Goal: Task Accomplishment & Management: Manage account settings

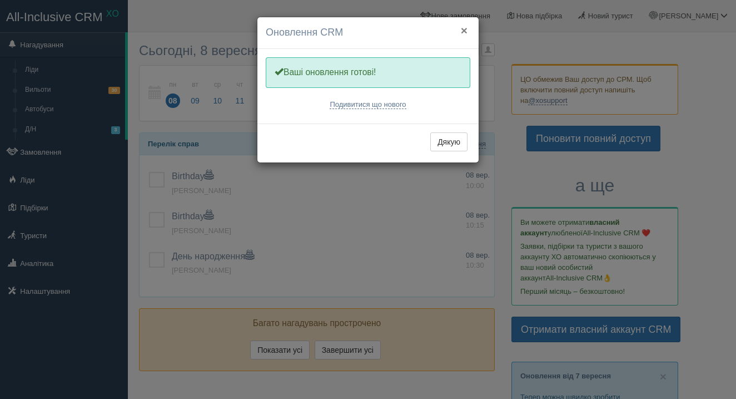
click at [466, 28] on button "×" at bounding box center [464, 30] width 7 height 12
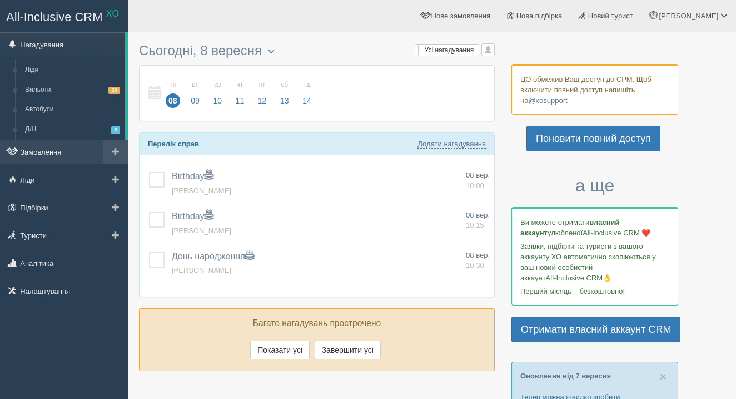
click at [43, 153] on link "Замовлення" at bounding box center [64, 152] width 128 height 24
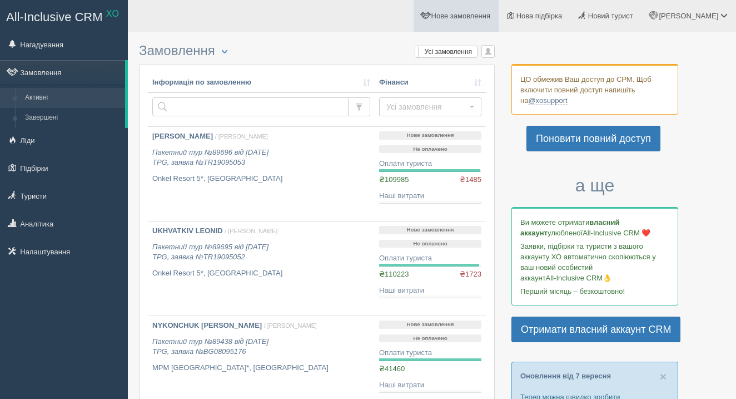
click at [488, 12] on span "Нове замовлення" at bounding box center [460, 16] width 59 height 8
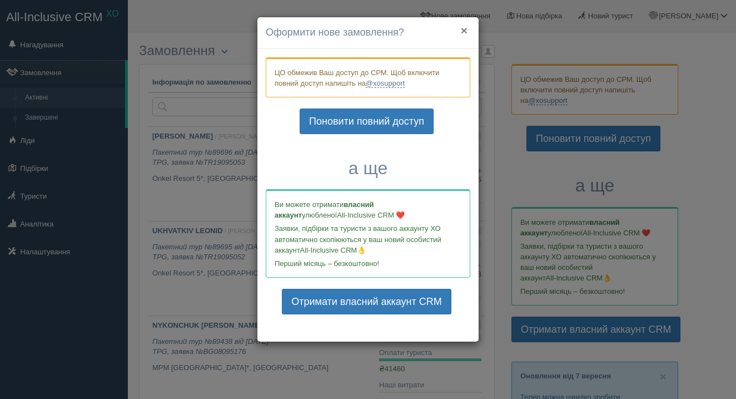
click at [463, 34] on button "×" at bounding box center [464, 30] width 7 height 12
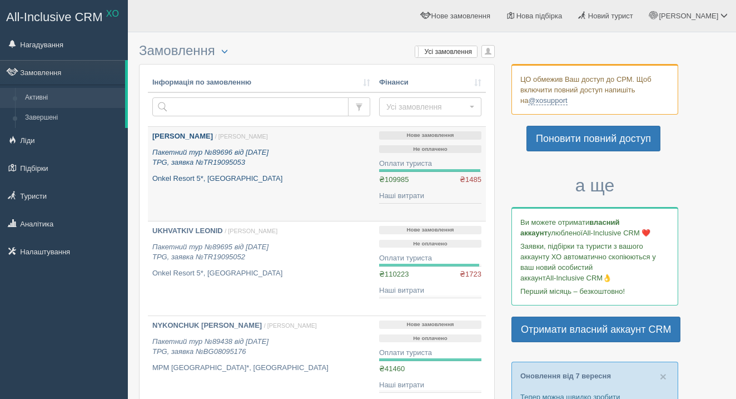
click at [237, 166] on icon "Пакетний тур №89696 від 05.09.2025 TPG, заявка №TR19095053" at bounding box center [210, 157] width 116 height 19
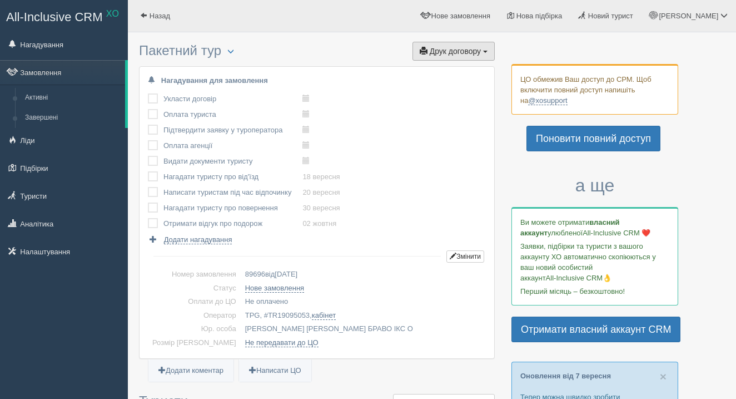
click at [446, 57] on button "Друк договору Друк" at bounding box center [454, 51] width 82 height 19
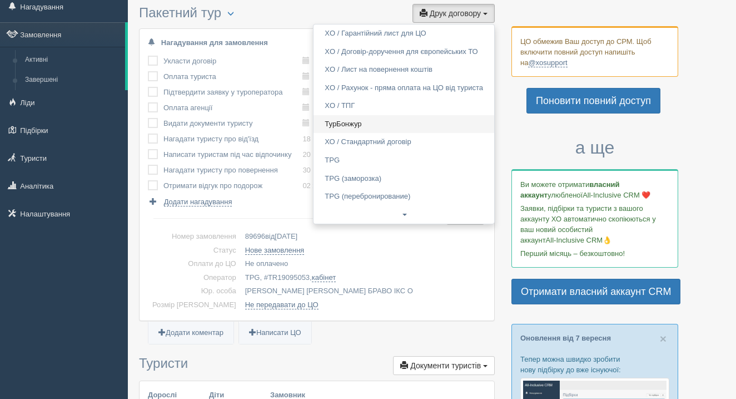
scroll to position [41, 0]
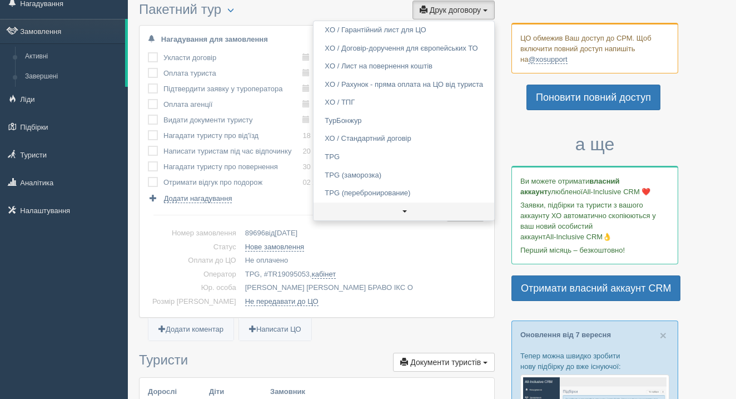
click at [397, 208] on link at bounding box center [404, 211] width 181 height 18
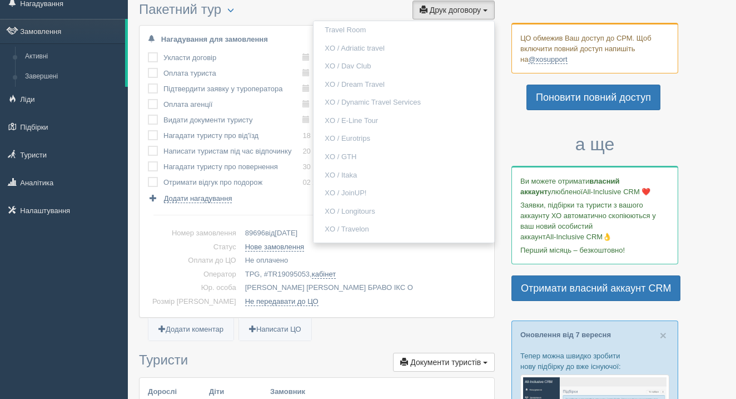
click at [397, 208] on link "XO / Longitours" at bounding box center [404, 211] width 181 height 18
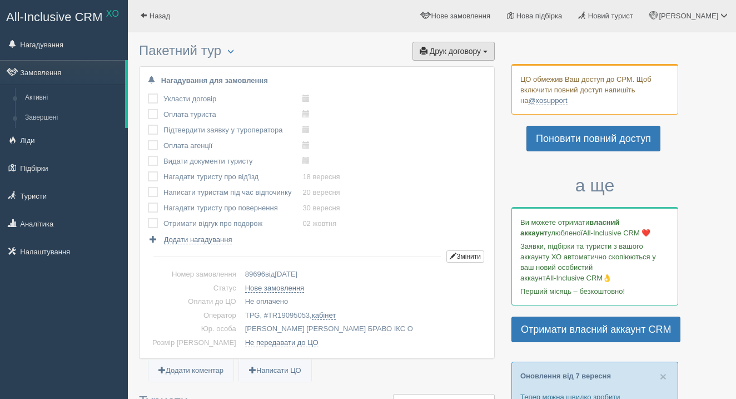
scroll to position [0, 0]
click at [476, 47] on span "Друк договору" at bounding box center [455, 51] width 51 height 9
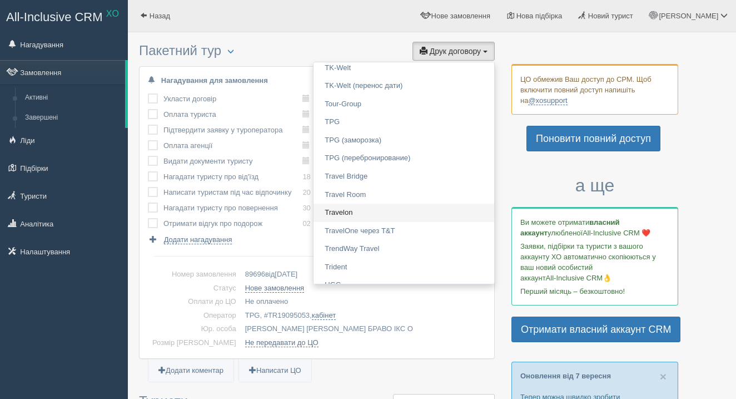
scroll to position [1763, 0]
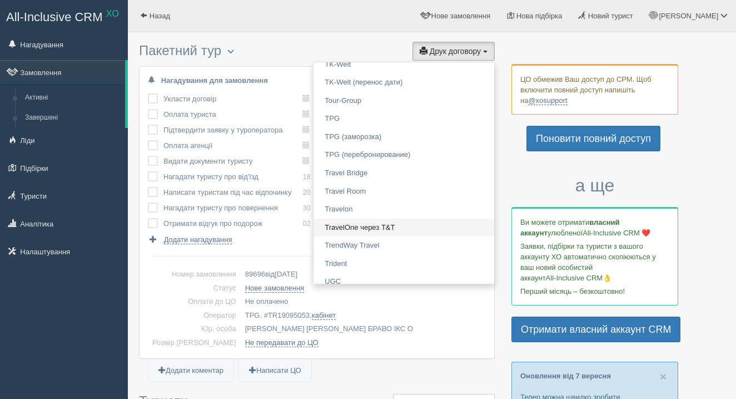
click at [420, 219] on link "TravelOne через T&T" at bounding box center [404, 228] width 181 height 18
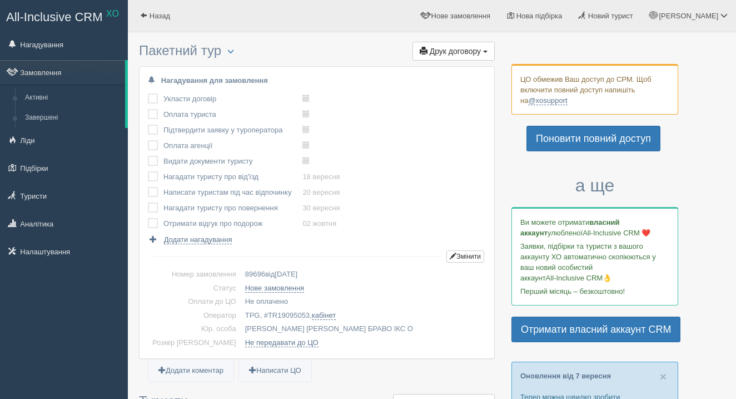
scroll to position [0, 0]
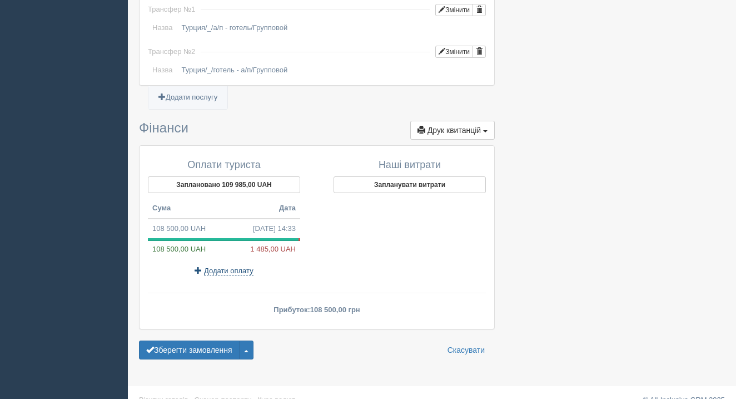
click at [229, 266] on span "Додати оплату" at bounding box center [228, 270] width 49 height 9
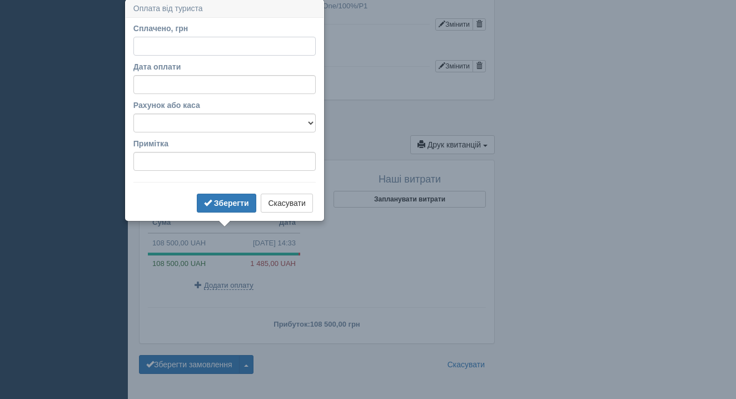
scroll to position [1163, 0]
click at [206, 47] on input "Сплачено, грн" at bounding box center [224, 47] width 182 height 19
type input "22500"
click at [217, 204] on b "Зберегти" at bounding box center [231, 204] width 35 height 9
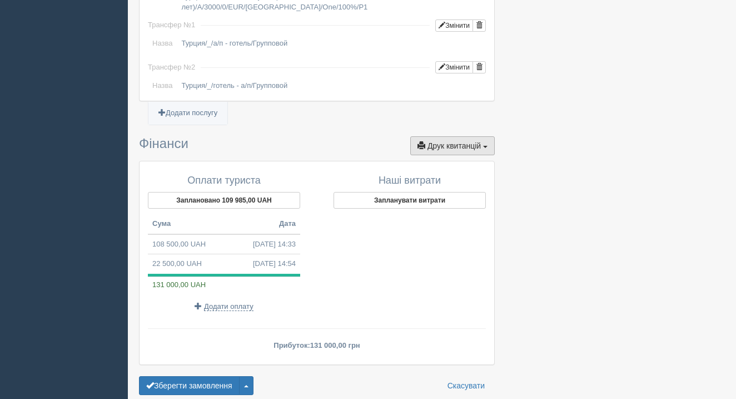
click at [459, 141] on span "Друк квитанцій" at bounding box center [454, 145] width 53 height 9
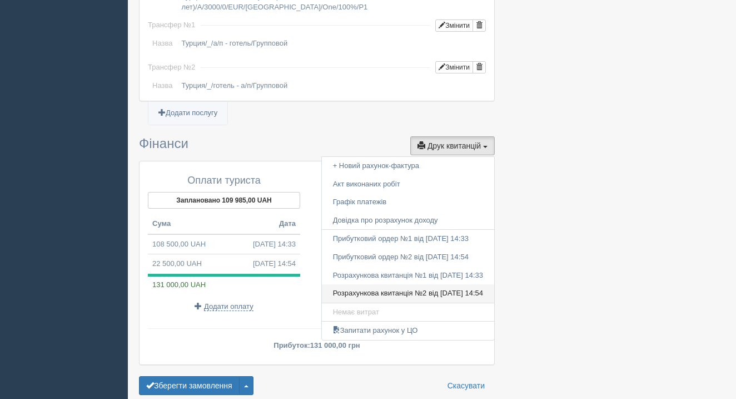
click at [399, 284] on link "Розрахункова квитанція №2 від 08.09.2025 14:54" at bounding box center [408, 293] width 172 height 18
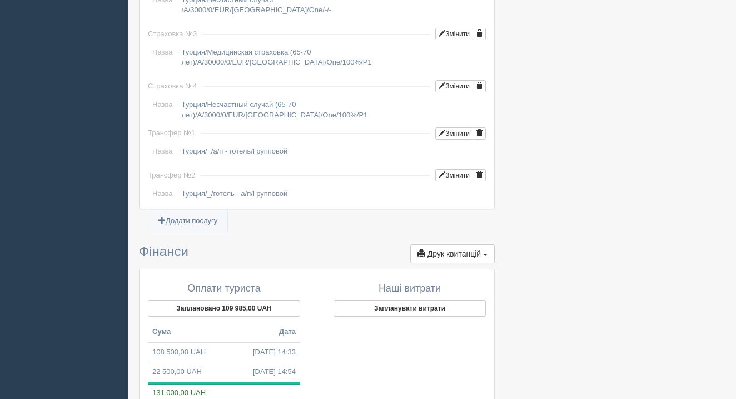
scroll to position [769, 0]
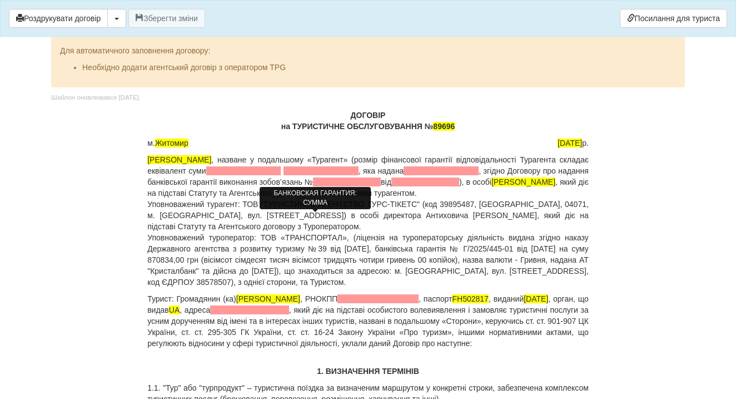
scroll to position [130, 0]
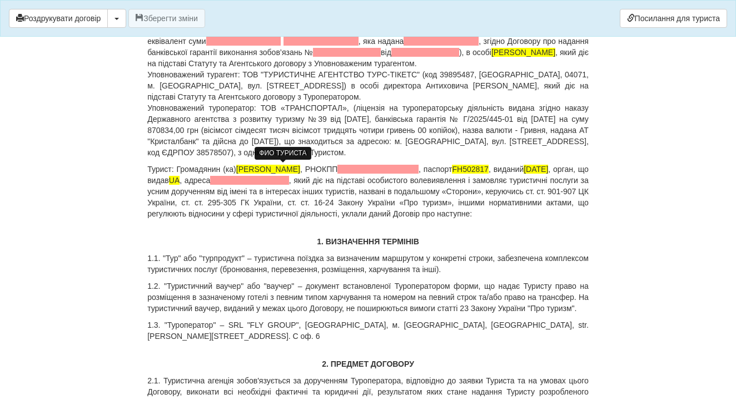
drag, startPoint x: 322, startPoint y: 167, endPoint x: 242, endPoint y: 168, distance: 80.6
click at [242, 168] on p "Турист: Громадянин (ка) KRAVCHUK SVITLANA , РНОКПП , паспорт FH502817 , виданий…" at bounding box center [367, 191] width 441 height 56
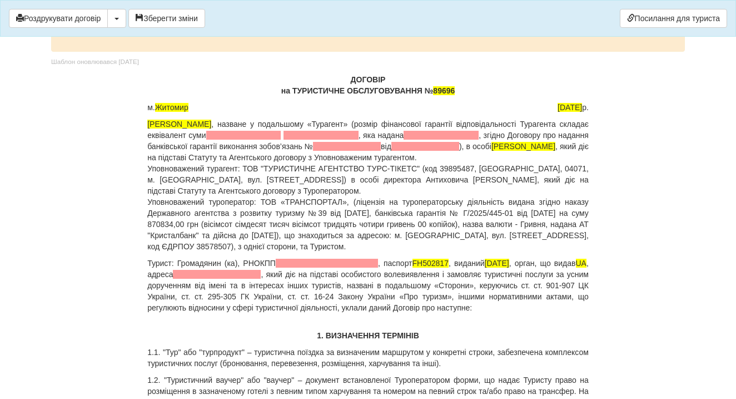
scroll to position [33, 0]
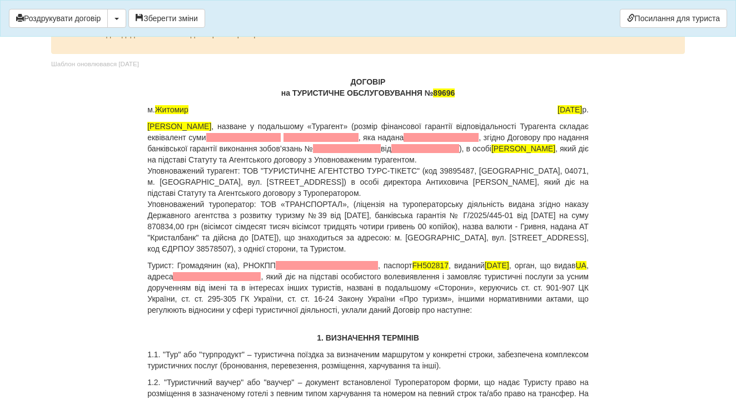
copy p
click at [243, 264] on p "Турист: Громадянин (ка) , РНОКПП , паспорт FH502817 , виданий 15.08.2017 , орга…" at bounding box center [367, 288] width 441 height 56
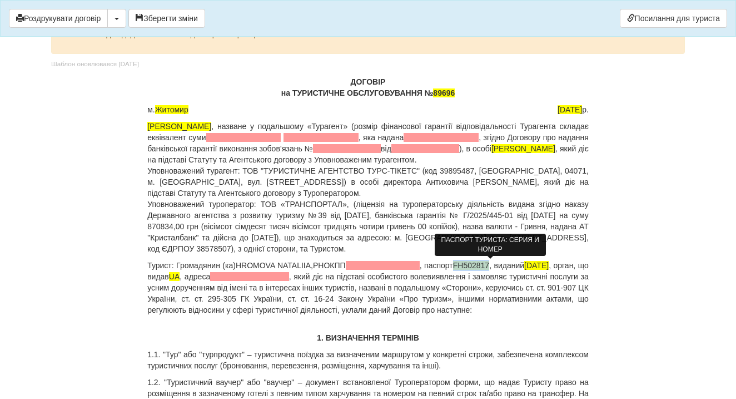
drag, startPoint x: 508, startPoint y: 267, endPoint x: 473, endPoint y: 266, distance: 35.0
click at [473, 266] on p "Турист: Громадянин (ка) HROMOVA NATALIIA,РНОКПП , паспорт FH502817 , виданий 15…" at bounding box center [367, 288] width 441 height 56
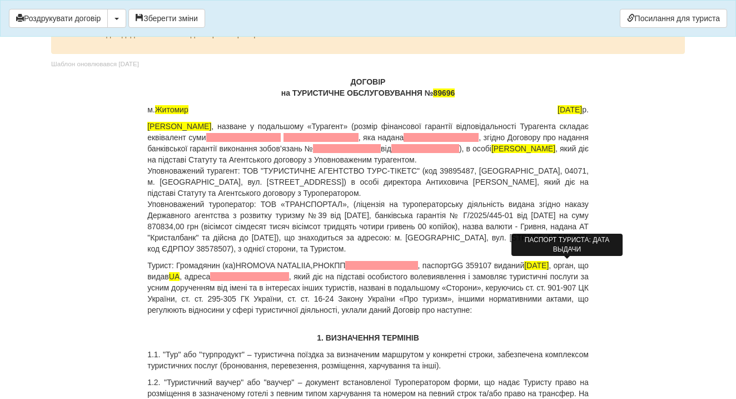
click at [549, 267] on span "15.08.2017" at bounding box center [536, 265] width 24 height 9
click at [601, 20] on div "Роздрукувати договір Скачати PDF Зберегти зміни Посилання для туриста" at bounding box center [368, 18] width 736 height 37
click at [549, 266] on span "15.08.2017" at bounding box center [536, 265] width 24 height 9
drag, startPoint x: 586, startPoint y: 266, endPoint x: 547, endPoint y: 265, distance: 38.9
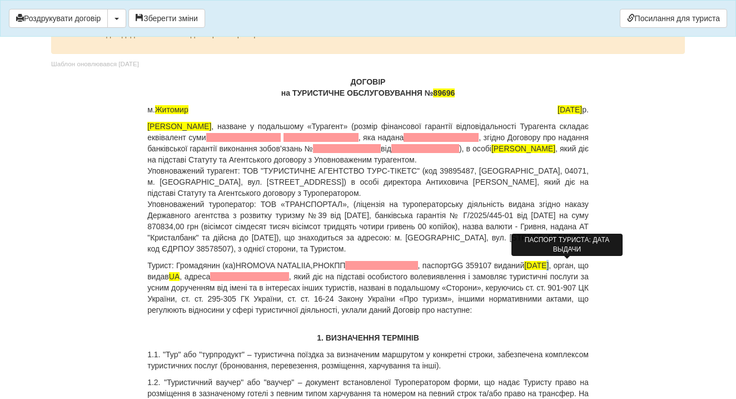
click at [547, 265] on p "Турист: Громадянин (ка) HROMOVA NATALIIA,РНОКПП , паспорт GG 359107 виданий 15.…" at bounding box center [367, 288] width 441 height 56
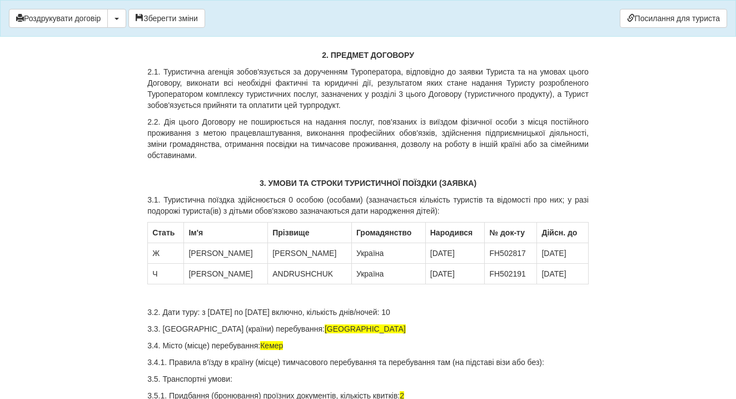
scroll to position [441, 0]
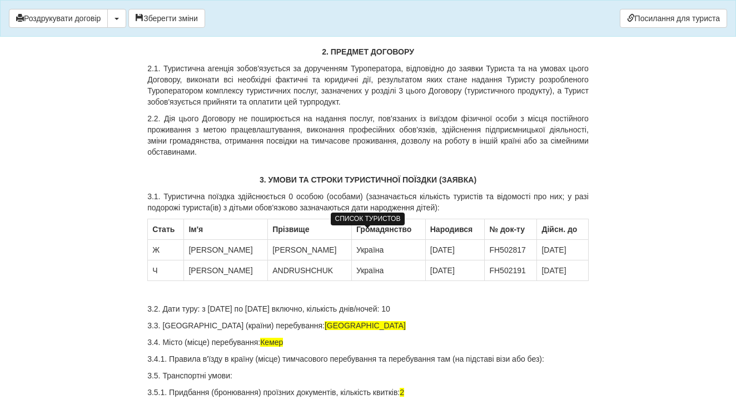
drag, startPoint x: 229, startPoint y: 266, endPoint x: 187, endPoint y: 264, distance: 42.3
click at [187, 260] on td "SVITLANA" at bounding box center [226, 250] width 84 height 21
drag, startPoint x: 294, startPoint y: 263, endPoint x: 244, endPoint y: 261, distance: 50.1
click at [268, 260] on td "KRAVCHUK" at bounding box center [310, 250] width 84 height 21
click at [271, 259] on td "HROMVA" at bounding box center [309, 250] width 81 height 21
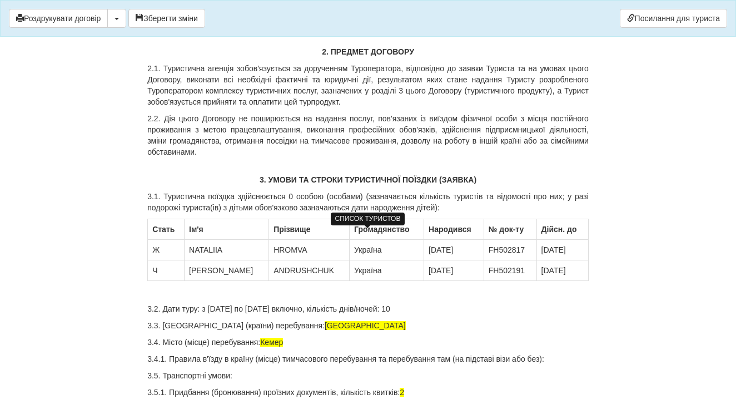
click at [269, 259] on td "HROMVA" at bounding box center [309, 250] width 81 height 21
click at [448, 257] on td "20.09.1957" at bounding box center [454, 250] width 60 height 21
click at [431, 257] on td "20.09.1957" at bounding box center [454, 250] width 60 height 21
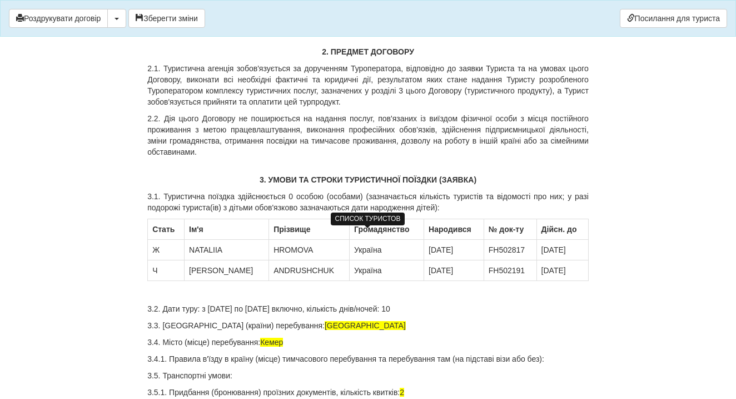
drag, startPoint x: 513, startPoint y: 262, endPoint x: 475, endPoint y: 260, distance: 37.8
click at [484, 260] on td "FH502817" at bounding box center [510, 250] width 53 height 21
drag, startPoint x: 577, startPoint y: 262, endPoint x: 534, endPoint y: 261, distance: 43.4
click at [537, 260] on td "15.08.2027" at bounding box center [563, 250] width 52 height 21
drag, startPoint x: 214, startPoint y: 284, endPoint x: 192, endPoint y: 282, distance: 22.3
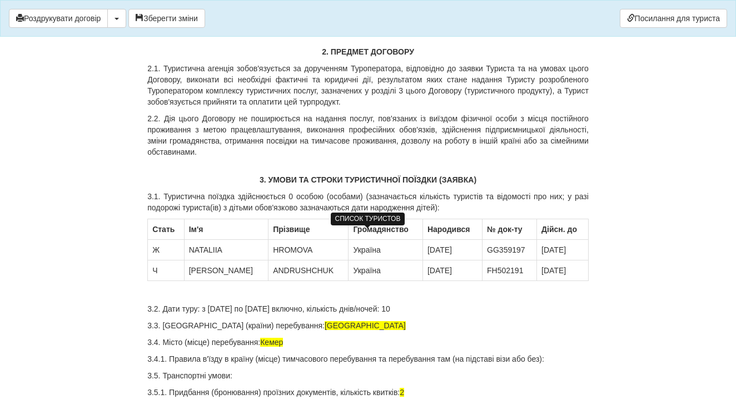
click at [192, 281] on td "YURII" at bounding box center [226, 270] width 84 height 21
click at [286, 281] on td "ANDRUSHCHUK" at bounding box center [309, 270] width 80 height 21
drag, startPoint x: 310, startPoint y: 283, endPoint x: 243, endPoint y: 282, distance: 67.3
click at [269, 281] on td "ANDRUSHCHUK" at bounding box center [309, 270] width 80 height 21
drag, startPoint x: 438, startPoint y: 282, endPoint x: 398, endPoint y: 279, distance: 40.2
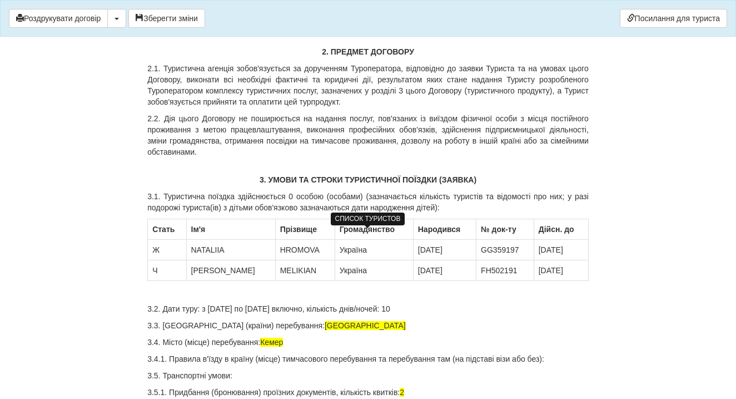
click at [413, 279] on td "18.04.1965" at bounding box center [444, 270] width 63 height 21
drag, startPoint x: 504, startPoint y: 280, endPoint x: 468, endPoint y: 277, distance: 36.8
click at [476, 277] on td "FH502191" at bounding box center [505, 270] width 58 height 21
drag, startPoint x: 570, startPoint y: 281, endPoint x: 529, endPoint y: 280, distance: 41.2
click at [534, 280] on td "15.08.2027" at bounding box center [561, 270] width 54 height 21
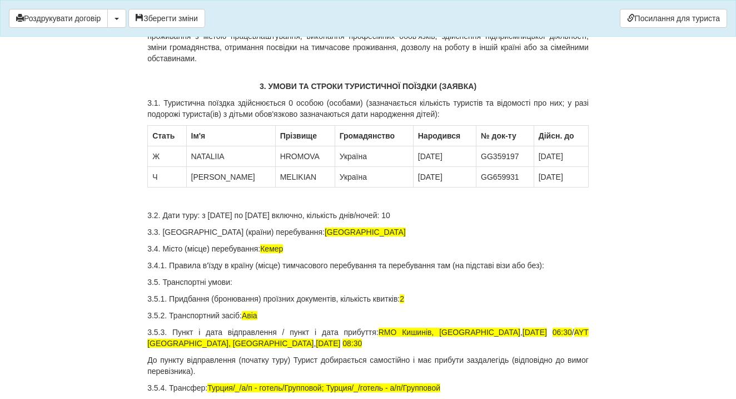
scroll to position [537, 0]
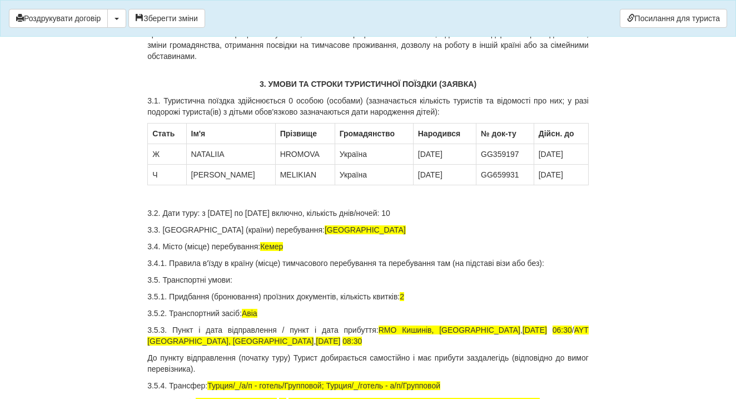
click at [216, 219] on p "3.2. Дати туру: з 11.07.2025 по 21.07.2025 включно, кількість днів/ночей: 10" at bounding box center [367, 212] width 441 height 11
click at [218, 219] on p "3.2. Дати туру: з 11.07.2025 по 21.07.2025 включно, кількість днів/ночей: 10" at bounding box center [367, 212] width 441 height 11
click at [271, 219] on p "3.2. Дати туру: з 19.10.2025 по 21.07.2025 включно, кількість днів/ночей: 10" at bounding box center [367, 212] width 441 height 11
click at [430, 219] on p "3.2. Дати туру: з 19.10.2025 по 26.10.2025 включно, кількість днів/ночей: 10" at bounding box center [367, 212] width 441 height 11
click at [325, 234] on span "Туреччина" at bounding box center [365, 229] width 81 height 9
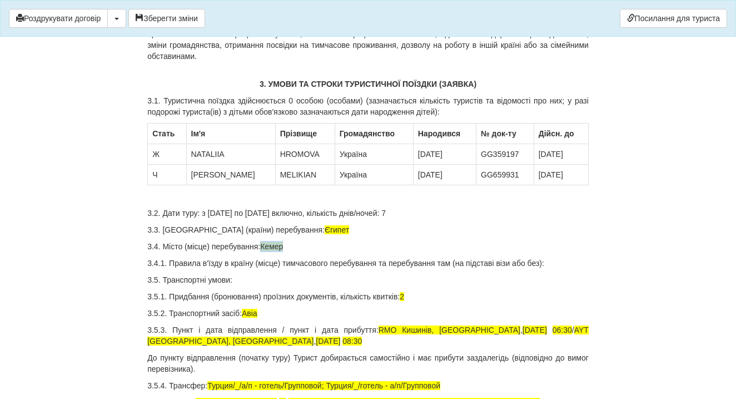
drag, startPoint x: 295, startPoint y: 257, endPoint x: 267, endPoint y: 255, distance: 27.3
click at [267, 252] on p "3.4. Місто (місце) перебування: Кемер" at bounding box center [367, 246] width 441 height 11
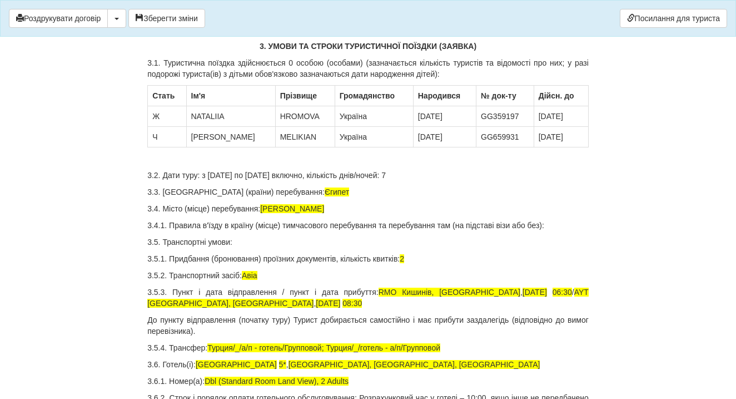
scroll to position [575, 0]
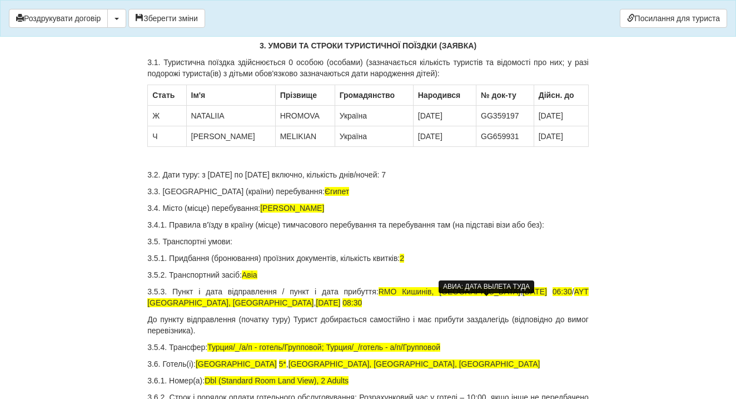
click at [523, 296] on span "19.09.2025" at bounding box center [535, 291] width 24 height 9
click at [547, 247] on p "3.5. Транспортні умови:" at bounding box center [367, 241] width 441 height 11
click at [553, 296] on span "06:30" at bounding box center [562, 291] width 19 height 9
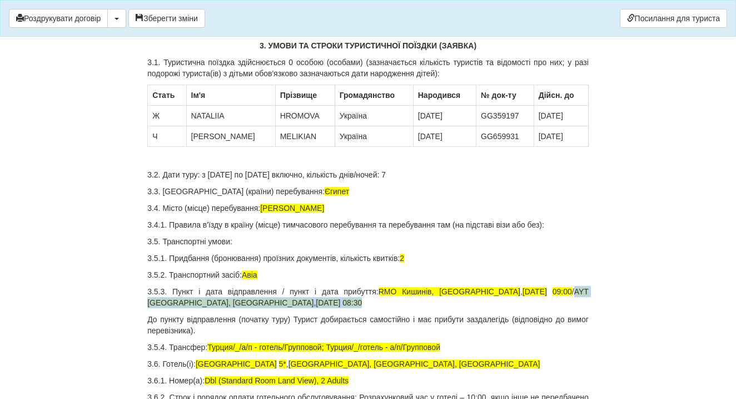
drag, startPoint x: 542, startPoint y: 304, endPoint x: 568, endPoint y: 314, distance: 27.5
click at [568, 308] on p "3.5.3. Пункт і дата відправлення / пункт і дата прибуття: RMO Кишинів, Молдова …" at bounding box center [367, 297] width 441 height 22
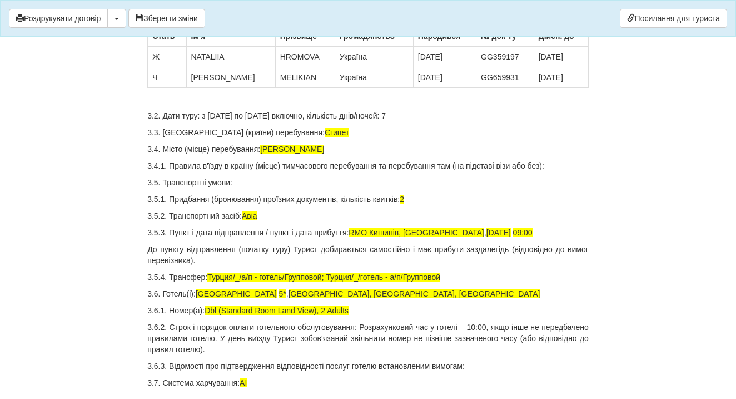
scroll to position [650, 0]
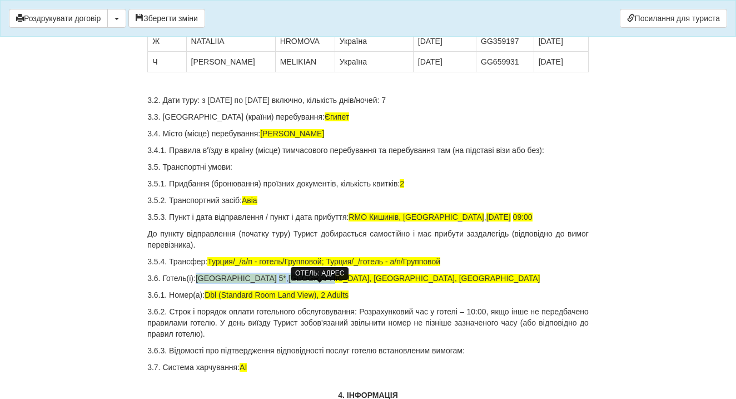
drag, startPoint x: 198, startPoint y: 291, endPoint x: 295, endPoint y: 291, distance: 96.2
click at [295, 284] on p "3.6. Готель(і): Onkel Resort 5* , Onkel Resort, Кемер, Туреччина" at bounding box center [367, 277] width 441 height 11
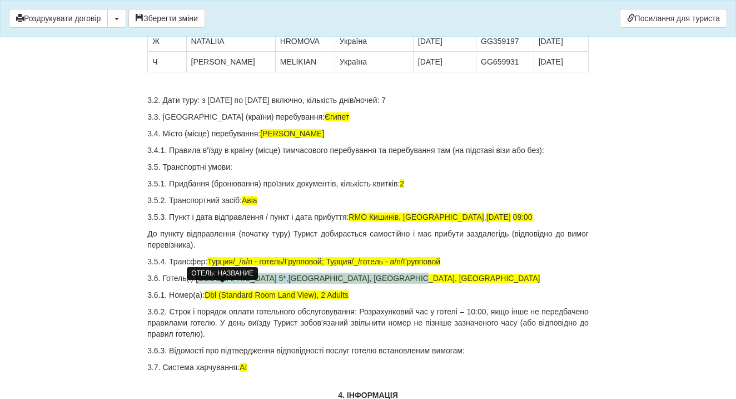
drag, startPoint x: 378, startPoint y: 289, endPoint x: 201, endPoint y: 290, distance: 176.3
click at [200, 284] on p "3.6. Готель(і): Onkel Resort 5* , Onkel Resort, Кемер, Туреччина" at bounding box center [367, 277] width 441 height 11
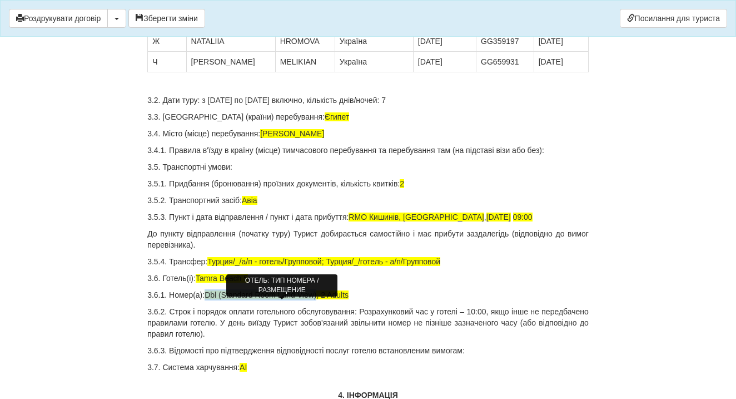
drag, startPoint x: 210, startPoint y: 306, endPoint x: 323, endPoint y: 306, distance: 113.4
click at [323, 299] on span "Dbl (Standard Room Land View), 2 Adults" at bounding box center [277, 294] width 144 height 9
click at [304, 299] on span "Dbl (Standard Room Land View), 2 Adults" at bounding box center [277, 294] width 144 height 9
drag, startPoint x: 321, startPoint y: 305, endPoint x: 208, endPoint y: 305, distance: 113.4
click at [208, 299] on span "Dbl (Standard Room Land View), 2 Adults" at bounding box center [277, 294] width 144 height 9
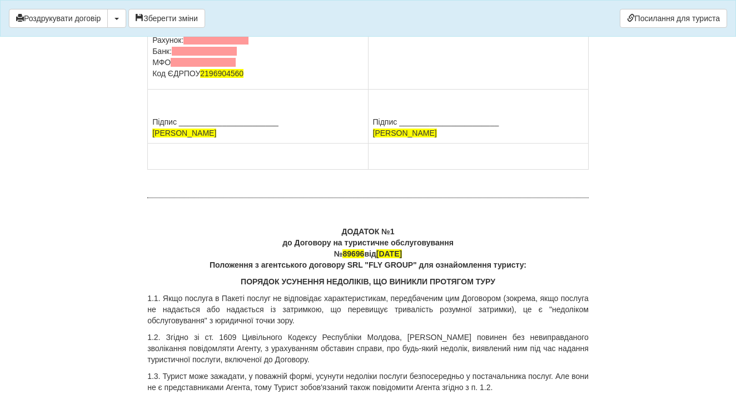
scroll to position [4858, 0]
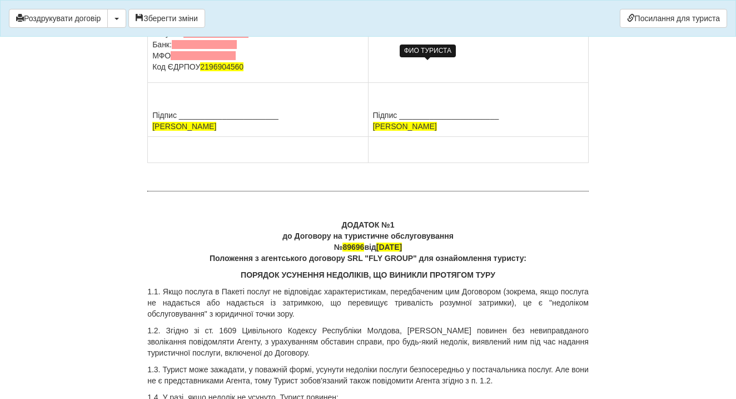
drag, startPoint x: 469, startPoint y: 64, endPoint x: 389, endPoint y: 63, distance: 80.1
drag, startPoint x: 535, startPoint y: 89, endPoint x: 408, endPoint y: 90, distance: 127.3
drag, startPoint x: 454, startPoint y: 227, endPoint x: 374, endPoint y: 224, distance: 80.2
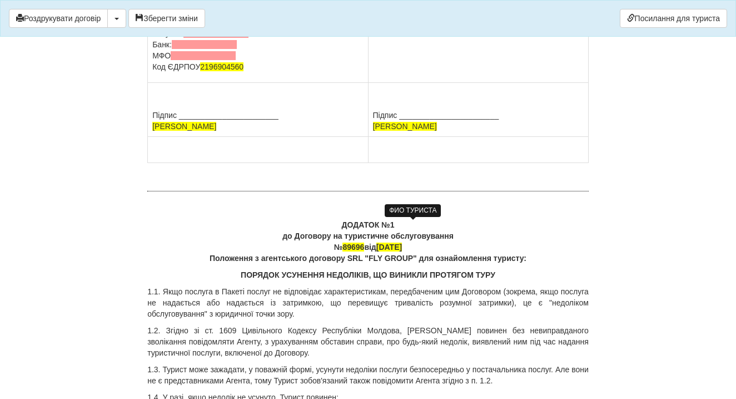
click at [374, 137] on td "Підпис _______________________ KRAVCHUK SVITLANA" at bounding box center [478, 110] width 220 height 54
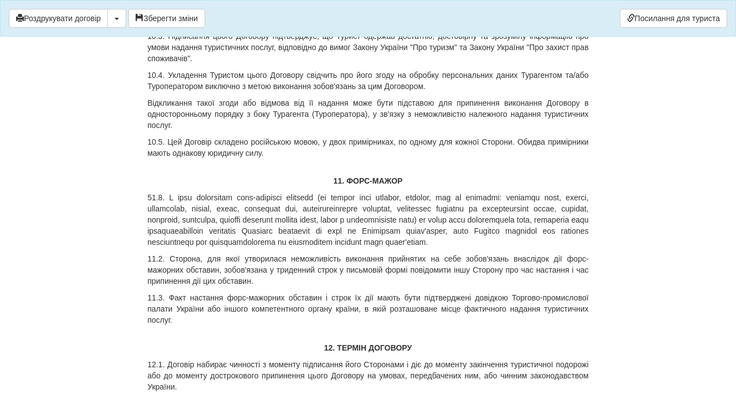
scroll to position [4319, 0]
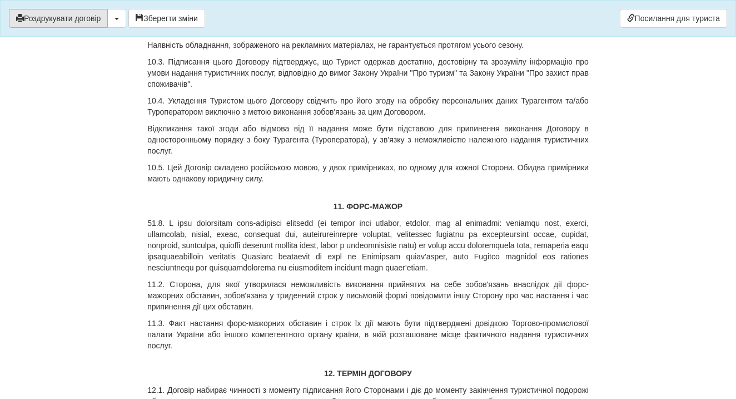
click at [80, 17] on button "Роздрукувати договір" at bounding box center [58, 18] width 99 height 19
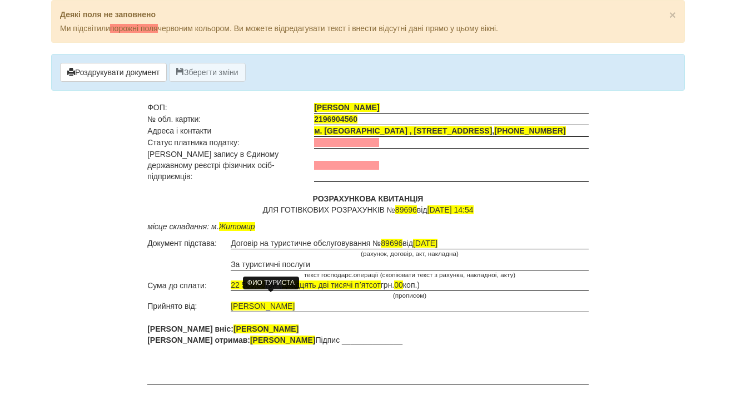
drag, startPoint x: 313, startPoint y: 296, endPoint x: 232, endPoint y: 296, distance: 80.6
click at [232, 300] on td "KRAVCHUK SVITLANA" at bounding box center [410, 306] width 358 height 12
drag, startPoint x: 281, startPoint y: 320, endPoint x: 198, endPoint y: 321, distance: 82.9
click at [234, 324] on span "KRAVCHUK SVITLANA" at bounding box center [266, 328] width 65 height 9
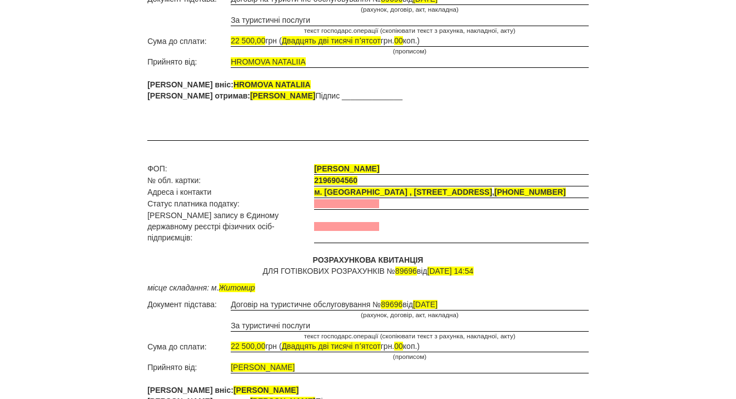
scroll to position [243, 0]
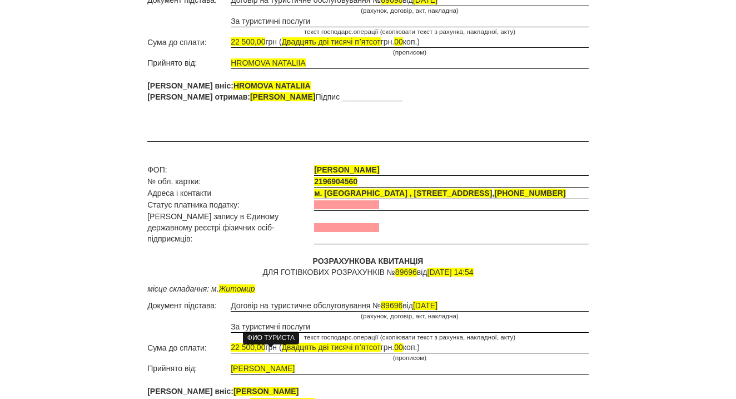
drag, startPoint x: 311, startPoint y: 354, endPoint x: 232, endPoint y: 354, distance: 79.5
click at [232, 364] on span "KRAVCHUK SVITLANA" at bounding box center [263, 368] width 64 height 9
drag, startPoint x: 281, startPoint y: 375, endPoint x: 198, endPoint y: 375, distance: 82.8
click at [234, 386] on span "[PERSON_NAME]" at bounding box center [266, 390] width 65 height 9
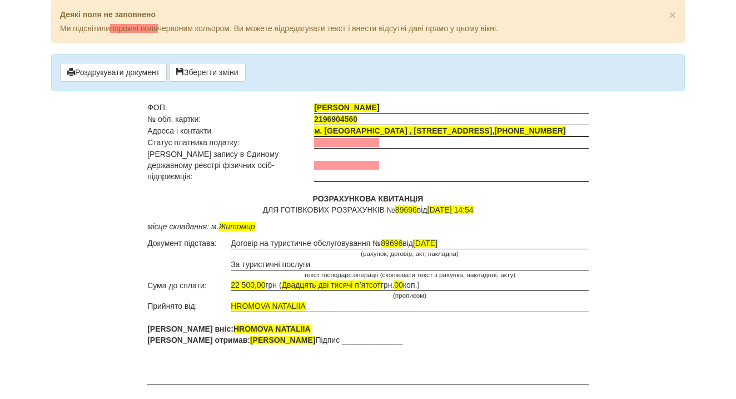
scroll to position [0, 0]
click at [138, 66] on button "Роздрукувати документ" at bounding box center [113, 72] width 107 height 19
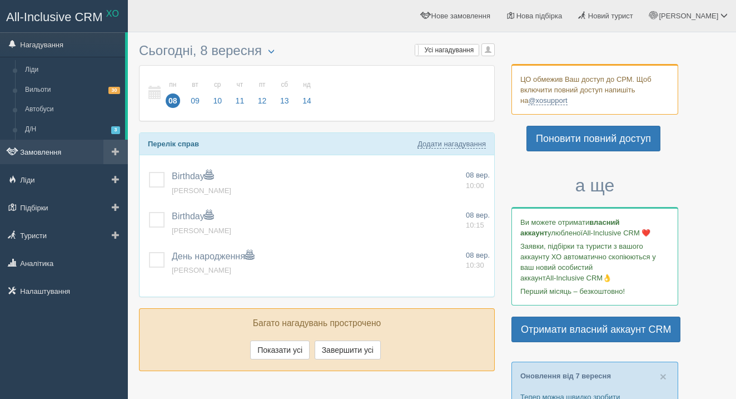
click at [60, 150] on link "Замовлення" at bounding box center [64, 152] width 128 height 24
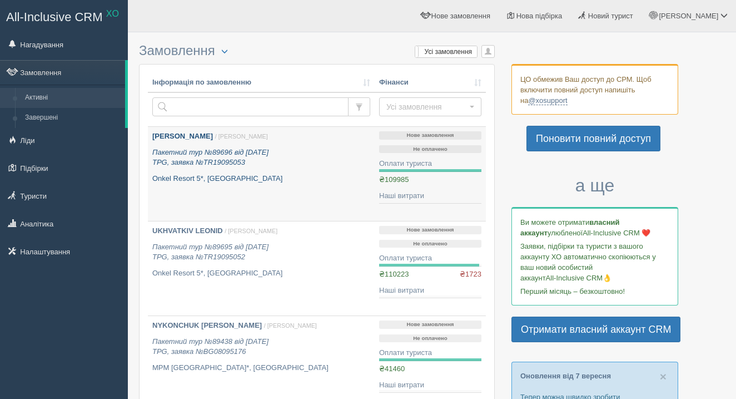
click at [220, 156] on icon "Пакетний тур №89696 від [DATE] TPG, заявка №TR19095053" at bounding box center [210, 157] width 116 height 19
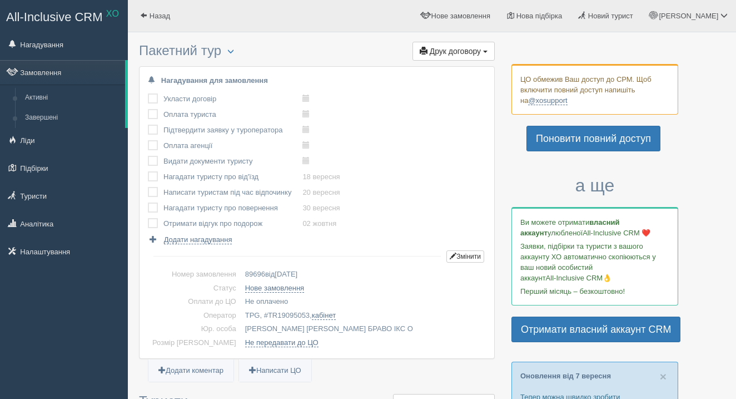
click at [454, 48] on span "Друк договору" at bounding box center [455, 51] width 51 height 9
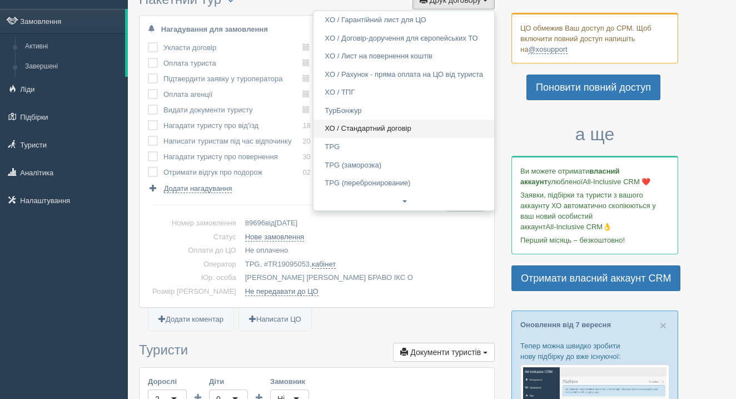
scroll to position [63, 0]
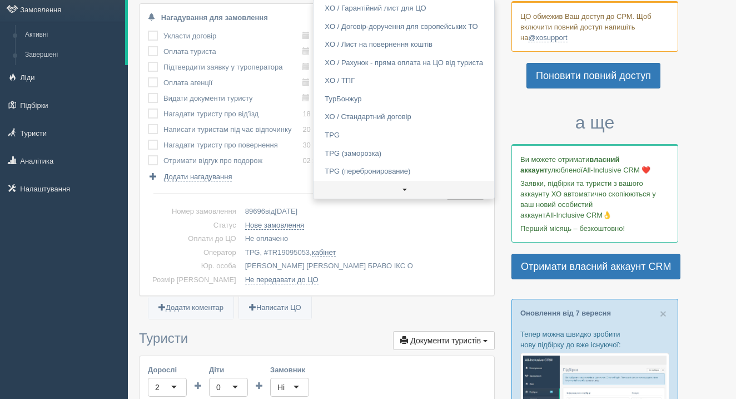
click at [404, 189] on link at bounding box center [404, 190] width 181 height 18
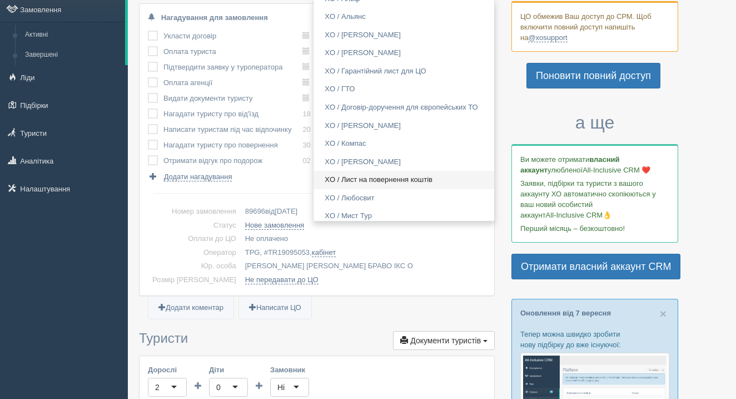
scroll to position [319, 0]
click at [392, 141] on link "XO / Компас" at bounding box center [404, 142] width 181 height 18
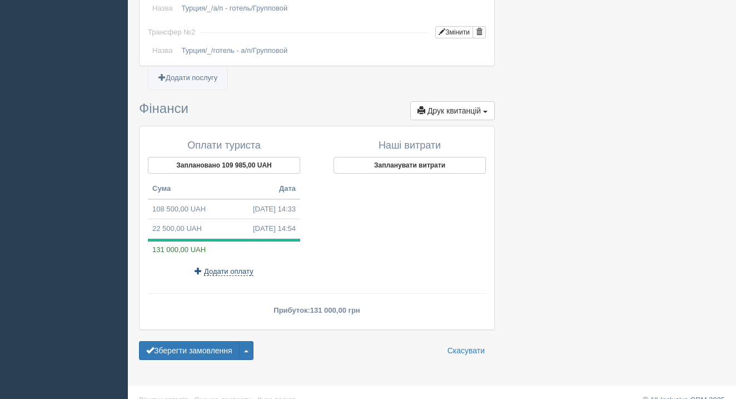
click at [234, 267] on span "Додати оплату" at bounding box center [228, 271] width 49 height 9
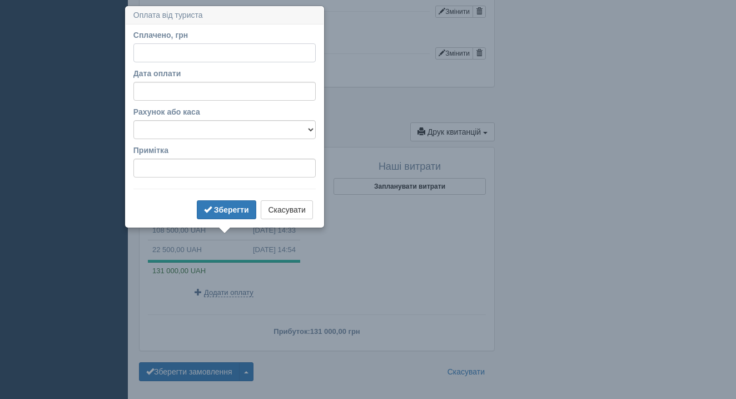
scroll to position [1183, 0]
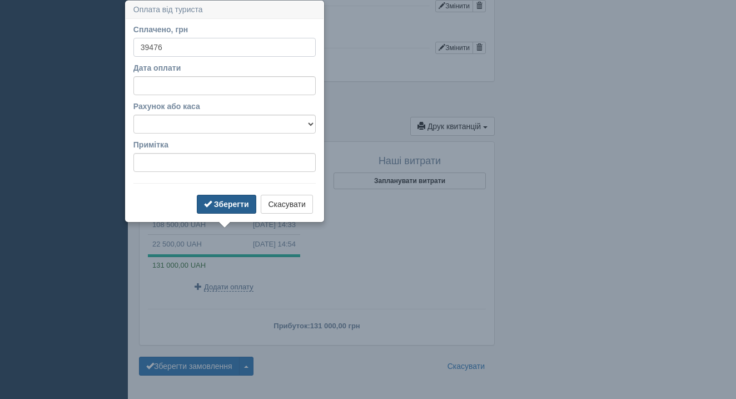
type input "39476"
click at [214, 206] on b "Зберегти" at bounding box center [231, 204] width 35 height 9
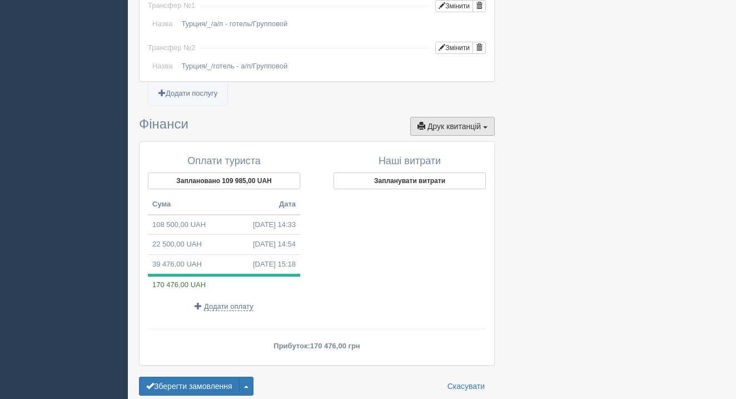
click at [471, 122] on span "Друк квитанцій" at bounding box center [454, 126] width 53 height 9
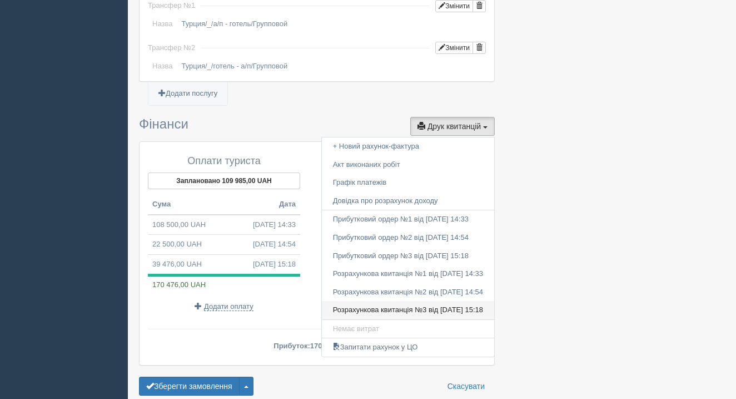
click at [408, 301] on link "Розрахункова квитанція №3 від 08.09.2025 15:18" at bounding box center [408, 310] width 172 height 18
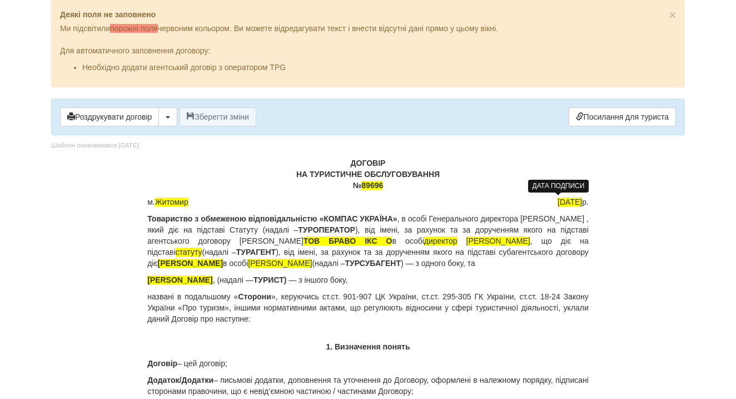
click at [558, 200] on span "[DATE]" at bounding box center [570, 201] width 24 height 9
click at [383, 184] on span "89696" at bounding box center [372, 185] width 22 height 9
click at [421, 264] on p "Товариство з обмеженою відповідальністю «КОМПАС УКРАЇНА» , в особі Генерального…" at bounding box center [367, 241] width 441 height 56
click at [420, 263] on p "Товариство з обмеженою відповідальністю «КОМПАС УКРАЇНА» , в особі Генерального…" at bounding box center [367, 241] width 441 height 56
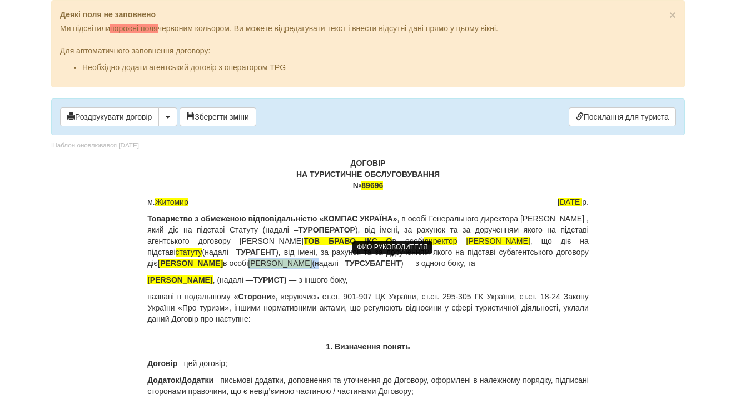
drag, startPoint x: 420, startPoint y: 263, endPoint x: 372, endPoint y: 260, distance: 47.9
click at [372, 260] on p "Товариство з обмеженою відповідальністю «КОМПАС УКРАЇНА» , в особі Генерального…" at bounding box center [367, 241] width 441 height 56
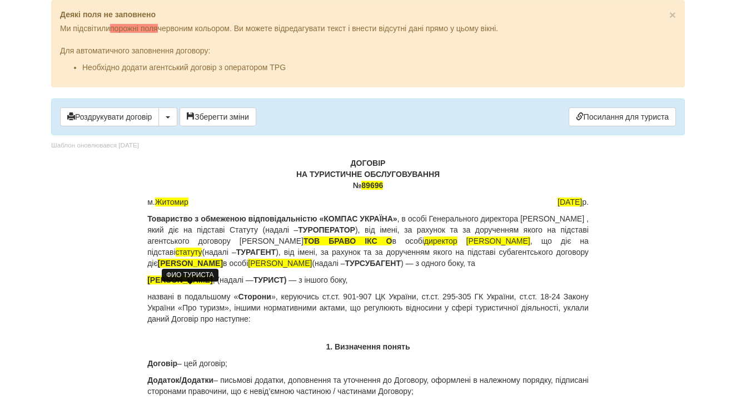
drag, startPoint x: 231, startPoint y: 293, endPoint x: 147, endPoint y: 290, distance: 83.5
click at [147, 284] on span "[PERSON_NAME]" at bounding box center [179, 279] width 65 height 9
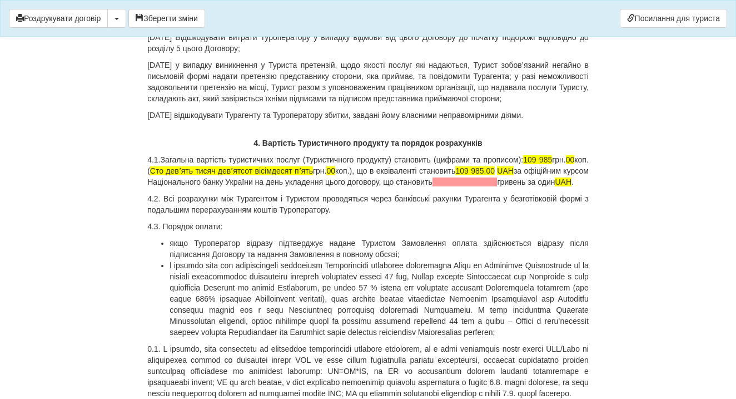
scroll to position [3135, 0]
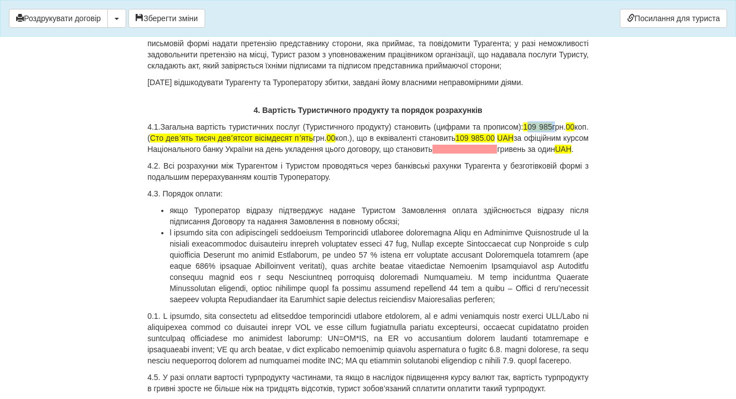
drag, startPoint x: 543, startPoint y: 215, endPoint x: 573, endPoint y: 216, distance: 29.5
click at [573, 155] on p "4.1.Загальна вартість туристичних послуг (Туристичного продукту) становить (циф…" at bounding box center [367, 137] width 441 height 33
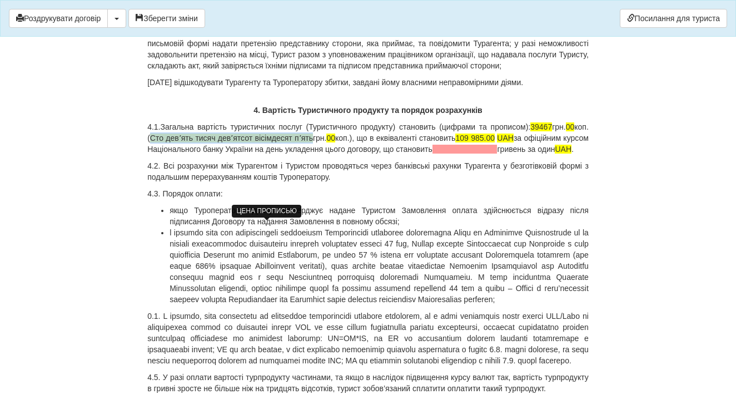
drag, startPoint x: 183, startPoint y: 227, endPoint x: 350, endPoint y: 226, distance: 167.4
click at [313, 142] on span "Сто девʼять тисяч девʼятсот вісімдесят пʼять" at bounding box center [231, 137] width 163 height 9
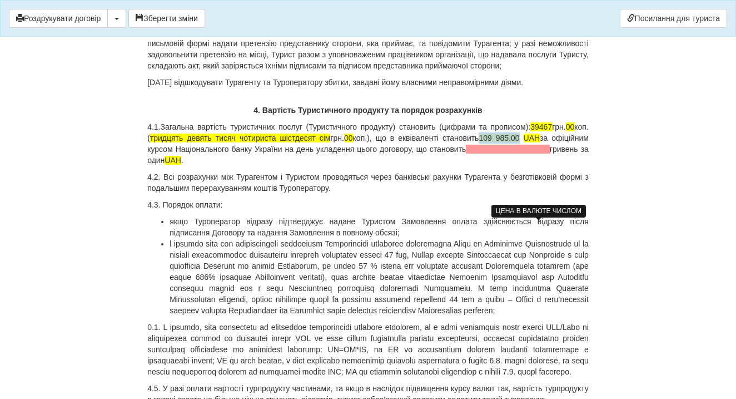
drag, startPoint x: 519, startPoint y: 225, endPoint x: 558, endPoint y: 227, distance: 39.0
click at [519, 142] on span "109 985.00" at bounding box center [499, 137] width 41 height 9
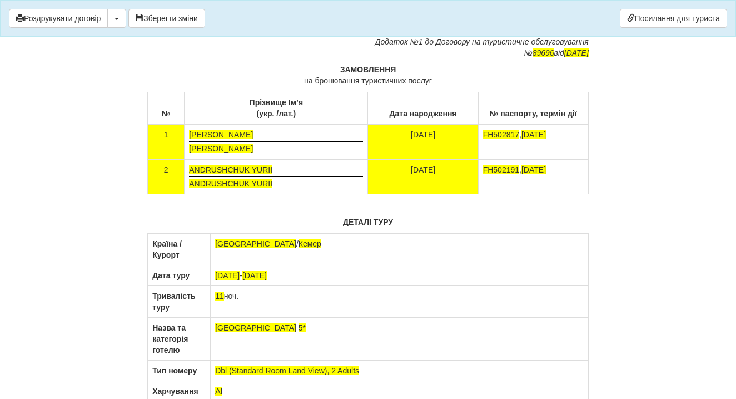
scroll to position [6601, 0]
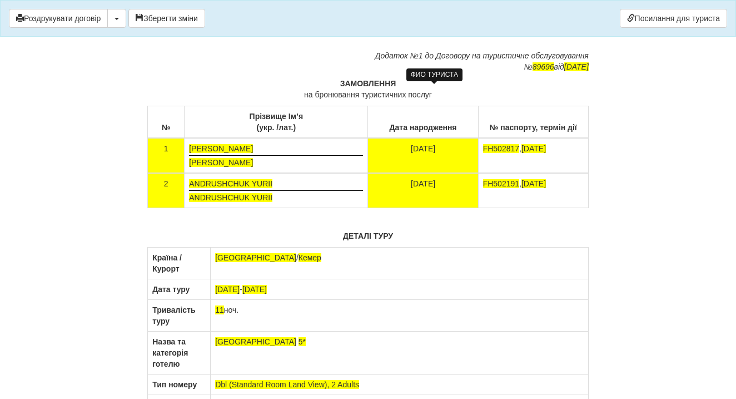
drag, startPoint x: 477, startPoint y: 88, endPoint x: 395, endPoint y: 92, distance: 81.8
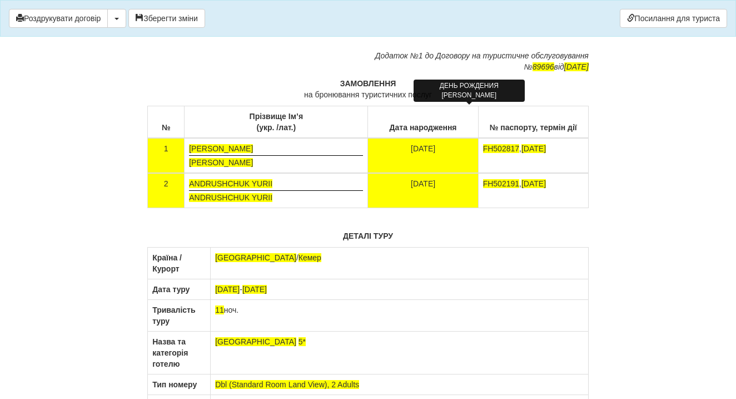
drag, startPoint x: 484, startPoint y: 100, endPoint x: 444, endPoint y: 103, distance: 40.1
drag, startPoint x: 445, startPoint y: 112, endPoint x: 420, endPoint y: 111, distance: 25.6
drag, startPoint x: 496, startPoint y: 111, endPoint x: 533, endPoint y: 114, distance: 37.4
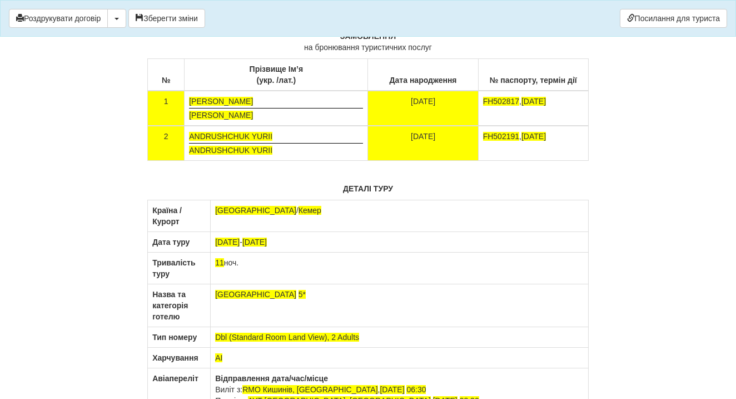
scroll to position [6784, 0]
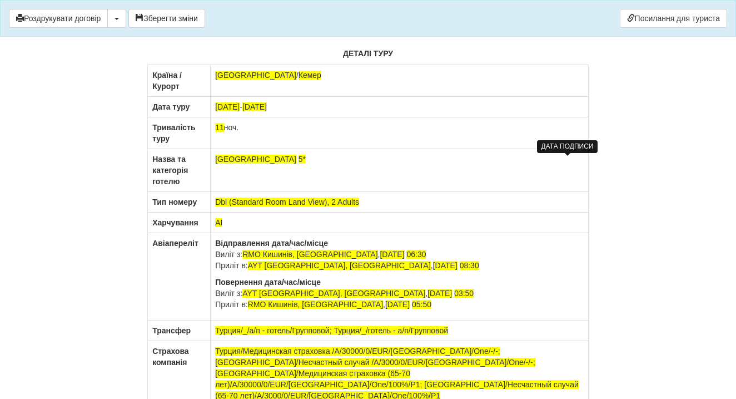
drag, startPoint x: 271, startPoint y: 246, endPoint x: 191, endPoint y: 246, distance: 80.1
drag, startPoint x: 271, startPoint y: 257, endPoint x: 187, endPoint y: 262, distance: 83.5
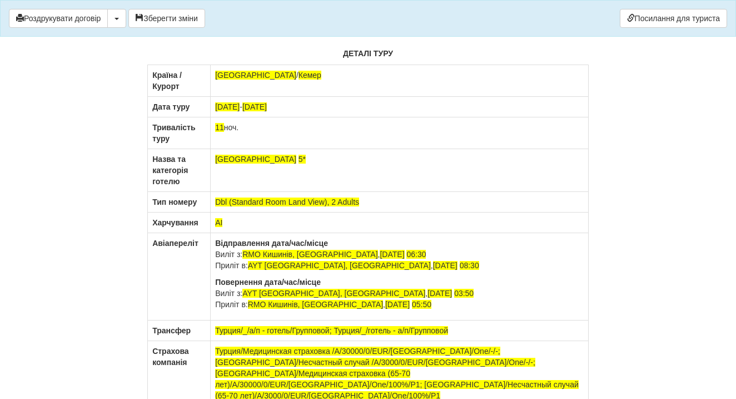
drag, startPoint x: 161, startPoint y: 282, endPoint x: 295, endPoint y: 296, distance: 134.2
click at [295, 26] on tr "2 ANDRUSHCHUK YURII ANDRUSHCHUK YURII 18.04.1965 FH502191 , 15.08.2027" at bounding box center [368, 8] width 441 height 35
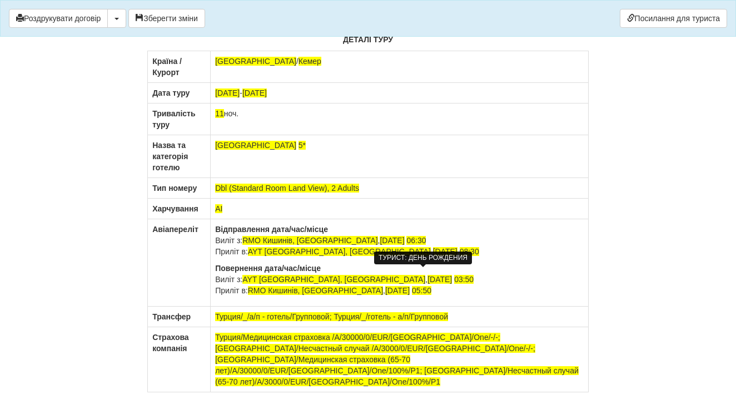
drag, startPoint x: 572, startPoint y: 280, endPoint x: 401, endPoint y: 278, distance: 171.3
click at [400, 12] on tr "18.04.1965 FH502191 , 15.08.2027" at bounding box center [368, 1] width 441 height 21
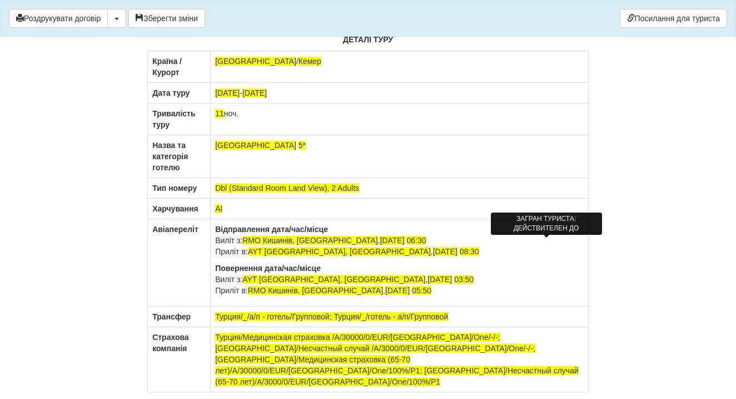
drag, startPoint x: 568, startPoint y: 244, endPoint x: 528, endPoint y: 244, distance: 40.6
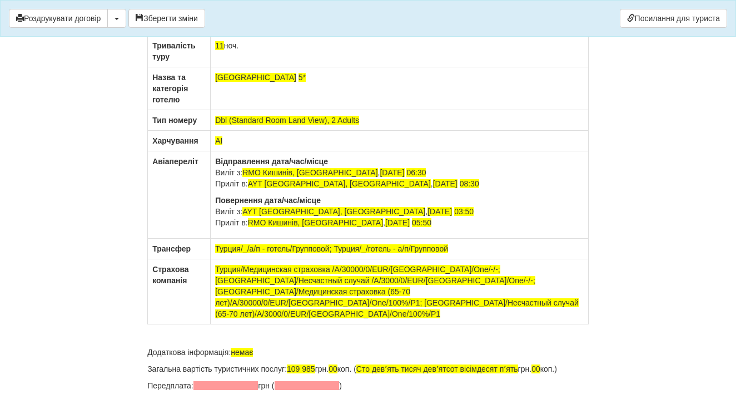
scroll to position [6853, 0]
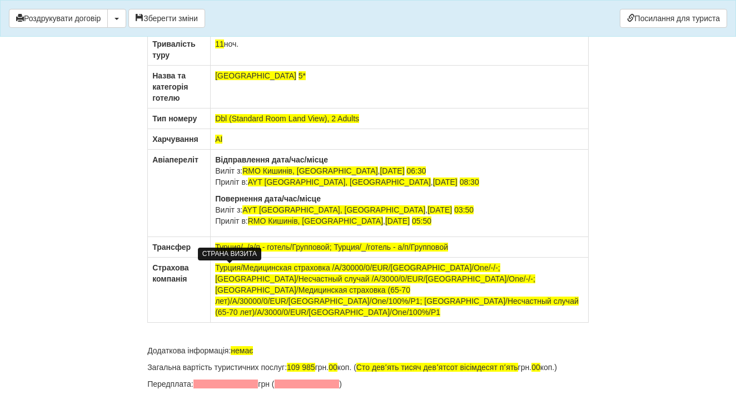
drag, startPoint x: 247, startPoint y: 272, endPoint x: 234, endPoint y: 272, distance: 13.3
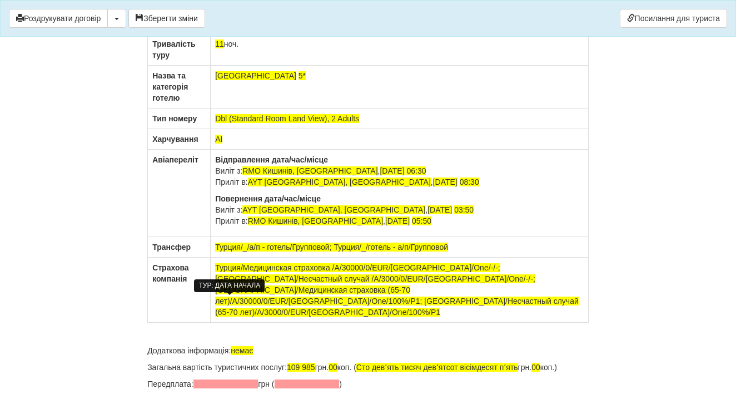
click at [216, 28] on span "19.09.2025" at bounding box center [227, 23] width 24 height 9
click at [265, 28] on span "01.10.2025" at bounding box center [254, 23] width 24 height 9
click at [216, 48] on span "11" at bounding box center [219, 43] width 9 height 9
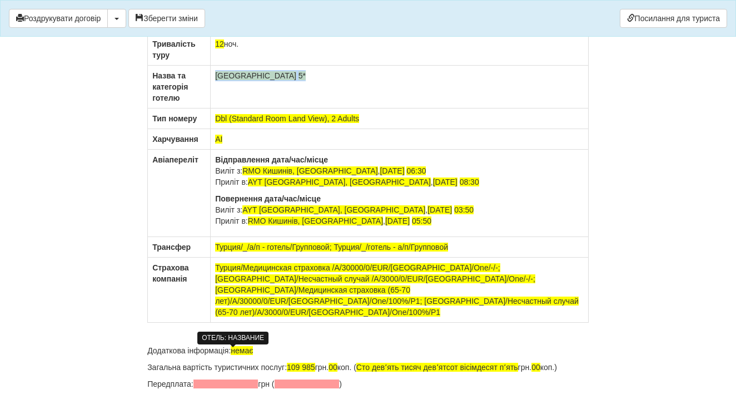
drag, startPoint x: 273, startPoint y: 356, endPoint x: 210, endPoint y: 353, distance: 63.5
click at [211, 108] on td "Onkel Resort 5*" at bounding box center [400, 87] width 378 height 43
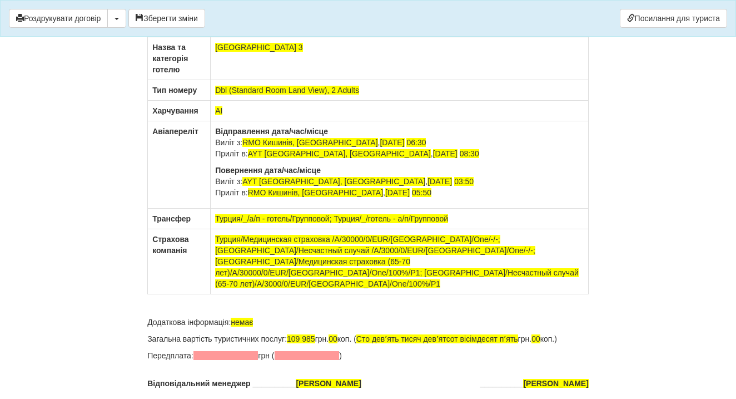
scroll to position [6893, 0]
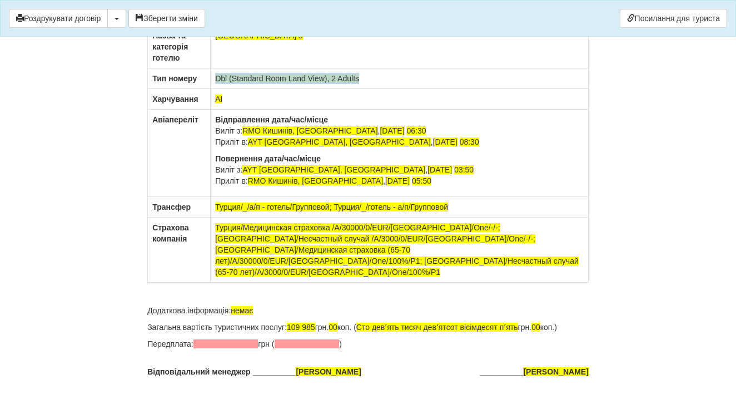
drag, startPoint x: 365, startPoint y: 358, endPoint x: 207, endPoint y: 355, distance: 157.9
click at [211, 89] on td "Dbl (Standard Room Land View), 2 Adults" at bounding box center [400, 78] width 378 height 21
click at [290, 89] on td "SINGLE ROOM" at bounding box center [400, 78] width 378 height 21
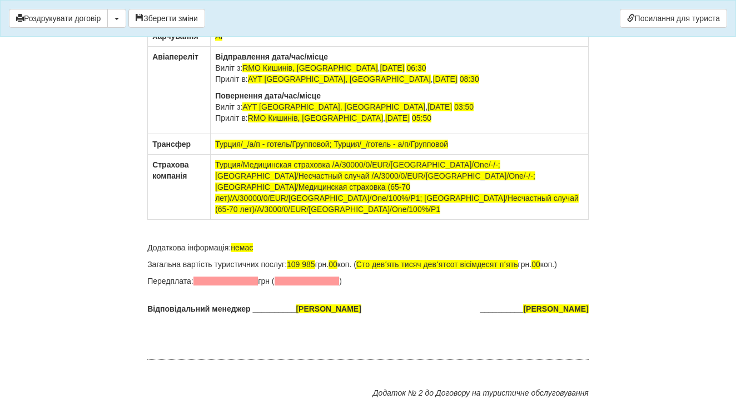
scroll to position [6964, 0]
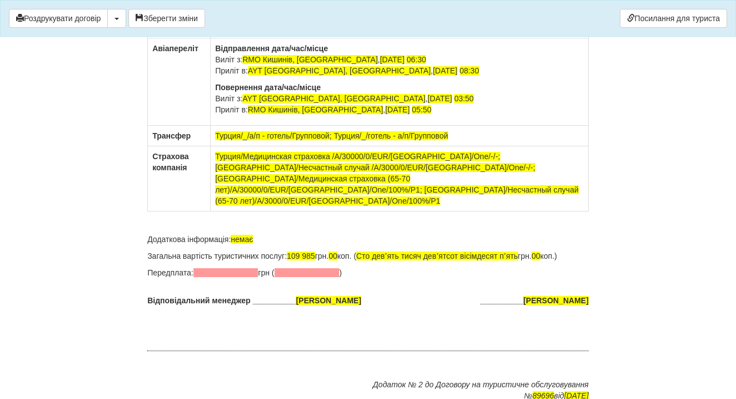
click at [240, 38] on td "AI" at bounding box center [400, 28] width 378 height 21
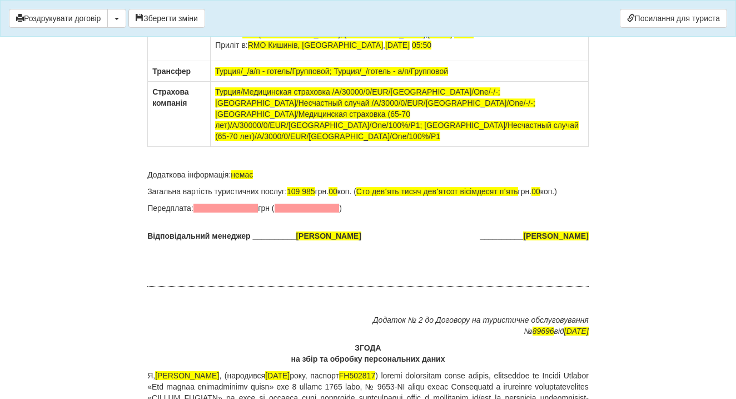
scroll to position [7058, 0]
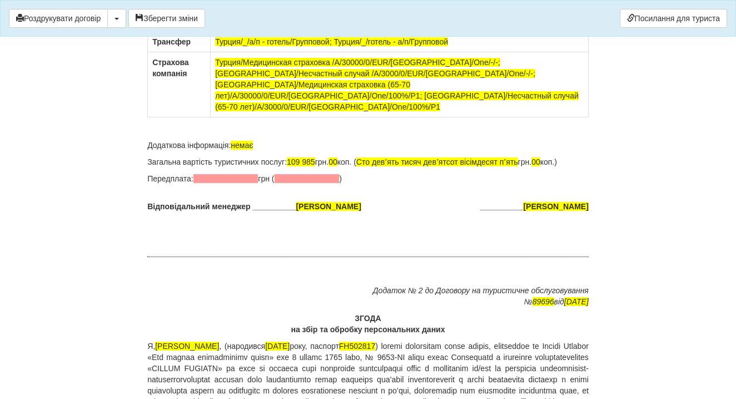
drag, startPoint x: 151, startPoint y: 232, endPoint x: 329, endPoint y: 326, distance: 200.9
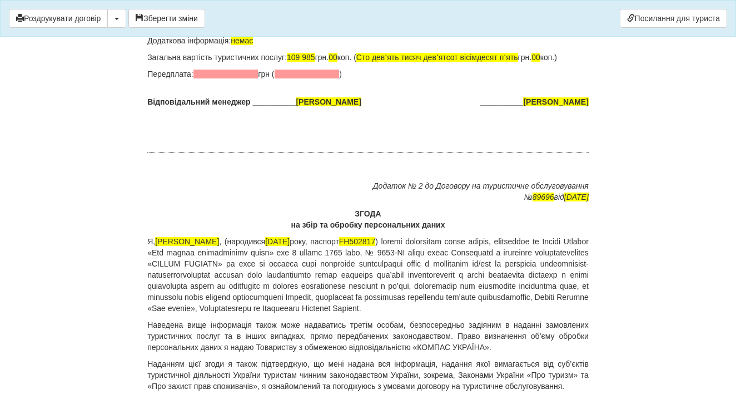
scroll to position [7077, 0]
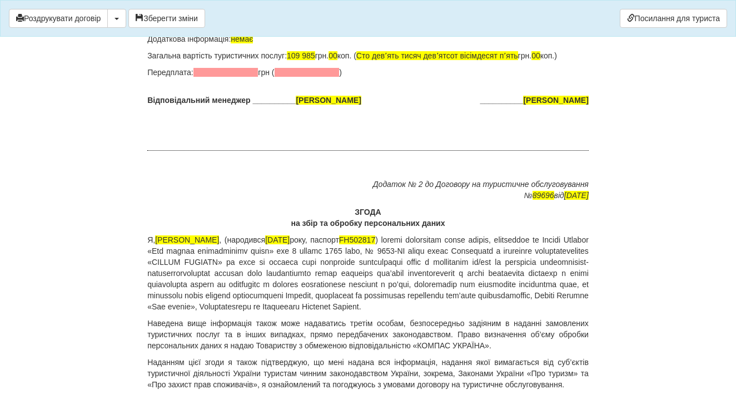
drag, startPoint x: 150, startPoint y: 234, endPoint x: 373, endPoint y: 272, distance: 226.1
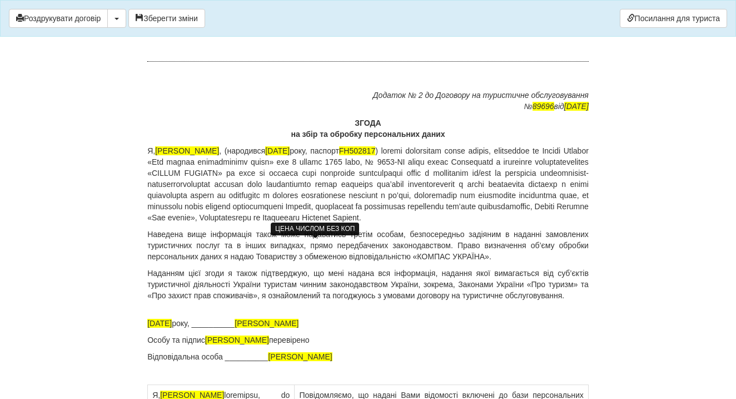
drag, startPoint x: 301, startPoint y: 244, endPoint x: 332, endPoint y: 245, distance: 31.2
drag, startPoint x: 372, startPoint y: 245, endPoint x: 537, endPoint y: 245, distance: 165.1
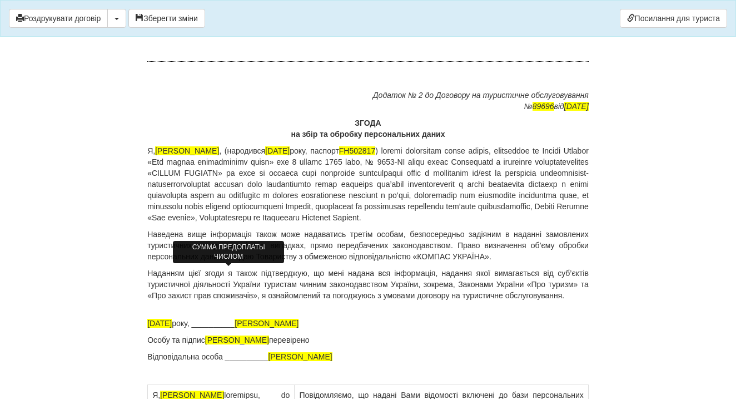
drag, startPoint x: 305, startPoint y: 300, endPoint x: 363, endPoint y: 302, distance: 57.3
click at [363, 17] on p "Відповідальний менеджер __________ Беленюк Анна __________ KRAVCHUK SVITLANA" at bounding box center [367, 11] width 441 height 11
drag, startPoint x: 458, startPoint y: 300, endPoint x: 550, endPoint y: 305, distance: 91.9
click at [550, 17] on p "Відповідальний менеджер __________ Давидова Олена. __________ KRAVCHUK SVITLANA" at bounding box center [367, 11] width 441 height 11
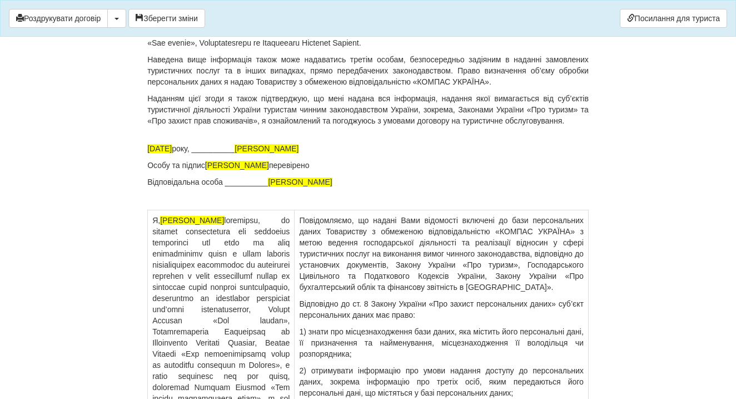
scroll to position [7304, 0]
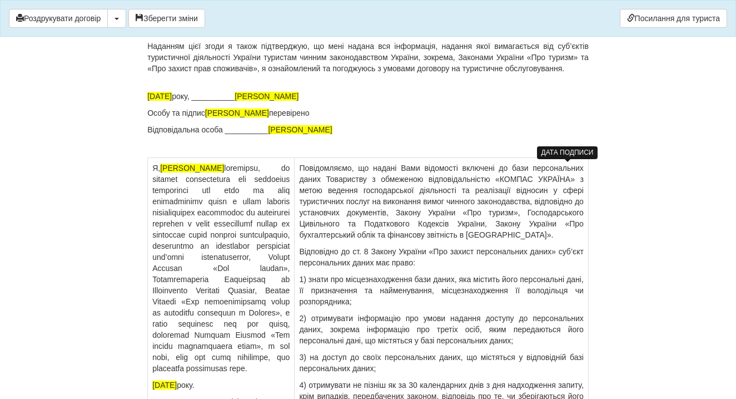
drag, startPoint x: 242, startPoint y: 214, endPoint x: 160, endPoint y: 212, distance: 82.3
drag, startPoint x: 272, startPoint y: 210, endPoint x: 311, endPoint y: 212, distance: 39.0
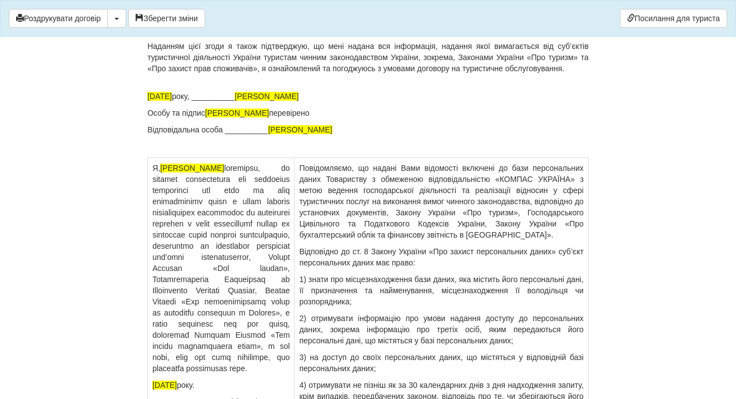
drag, startPoint x: 368, startPoint y: 210, endPoint x: 405, endPoint y: 209, distance: 37.3
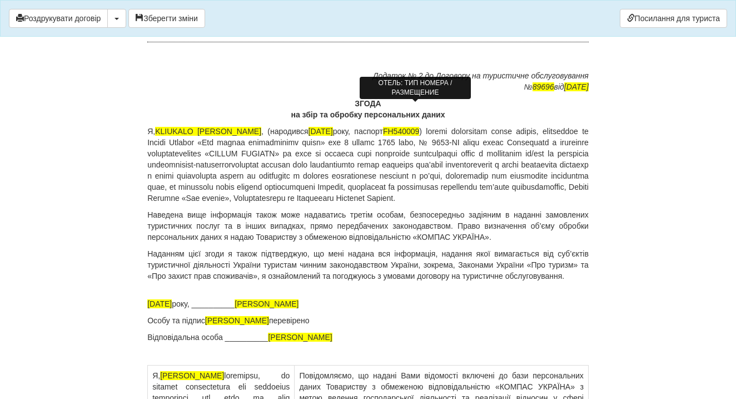
scroll to position [7226, 0]
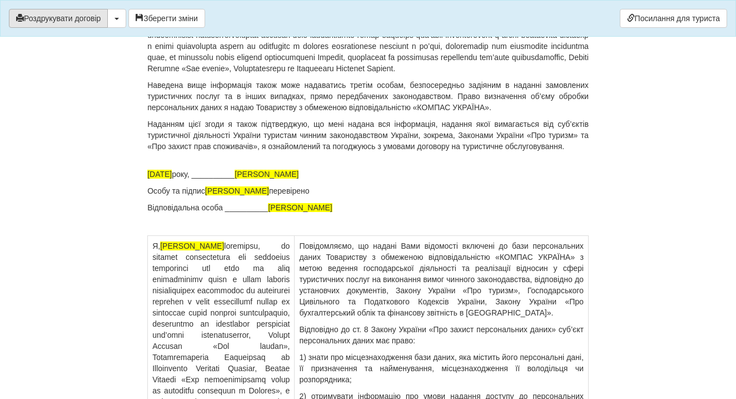
click at [72, 13] on button "Роздрукувати договір" at bounding box center [58, 18] width 99 height 19
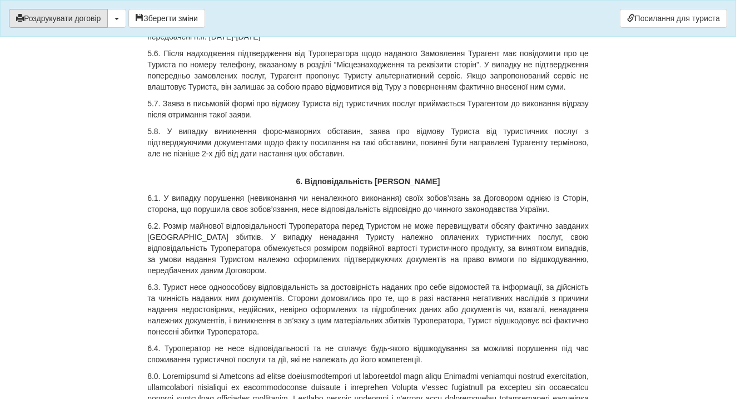
click at [97, 19] on button "Роздрукувати договір" at bounding box center [58, 18] width 99 height 19
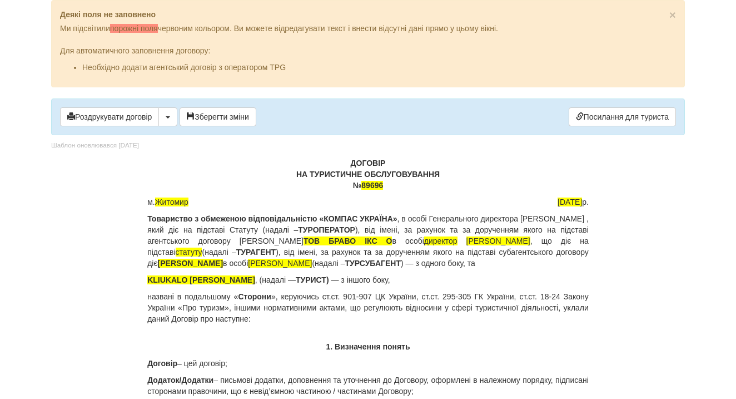
scroll to position [0, 0]
click at [100, 120] on button "Роздрукувати договір" at bounding box center [109, 116] width 99 height 19
click at [127, 117] on button "Роздрукувати договір" at bounding box center [109, 116] width 99 height 19
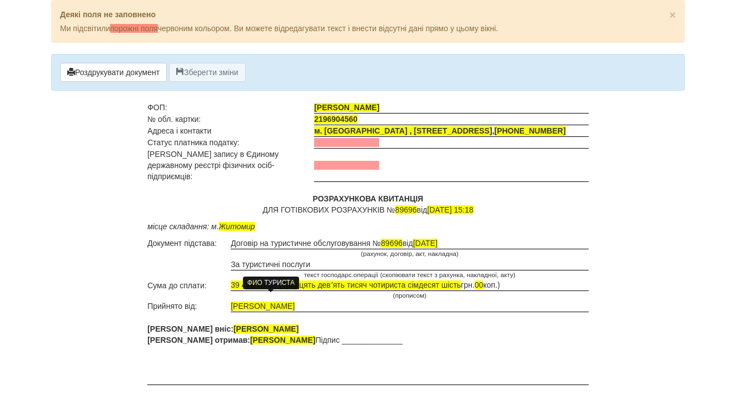
drag, startPoint x: 309, startPoint y: 297, endPoint x: 230, endPoint y: 297, distance: 79.0
click at [230, 300] on tr "Прийнято від: [PERSON_NAME]" at bounding box center [367, 306] width 441 height 12
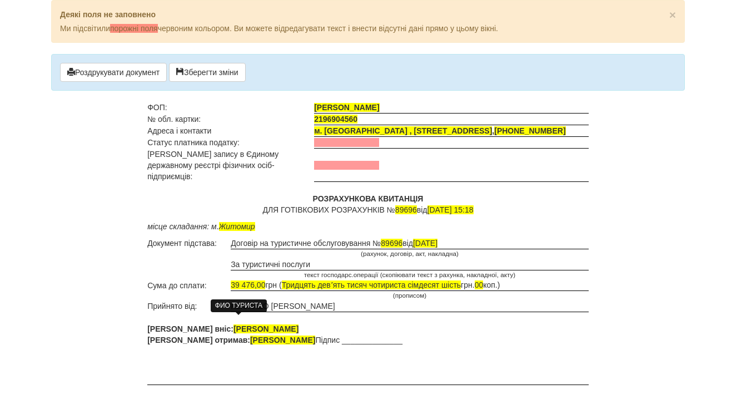
drag, startPoint x: 282, startPoint y: 323, endPoint x: 198, endPoint y: 317, distance: 84.1
click at [198, 323] on p "[PERSON_NAME] вніс: [PERSON_NAME] [PERSON_NAME] отримав: ФОП [PERSON_NAME] Підп…" at bounding box center [367, 334] width 441 height 22
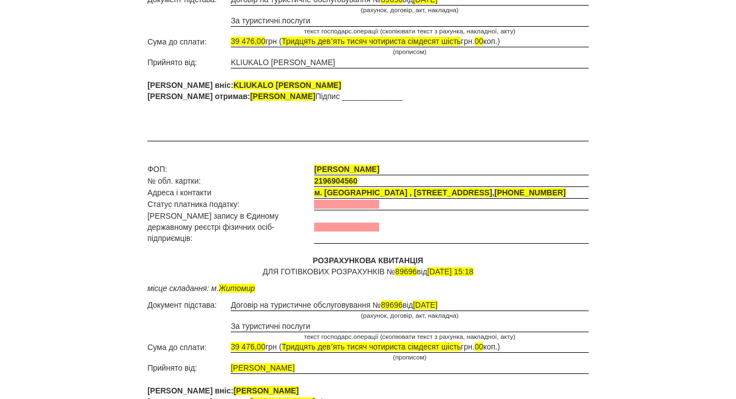
scroll to position [243, 0]
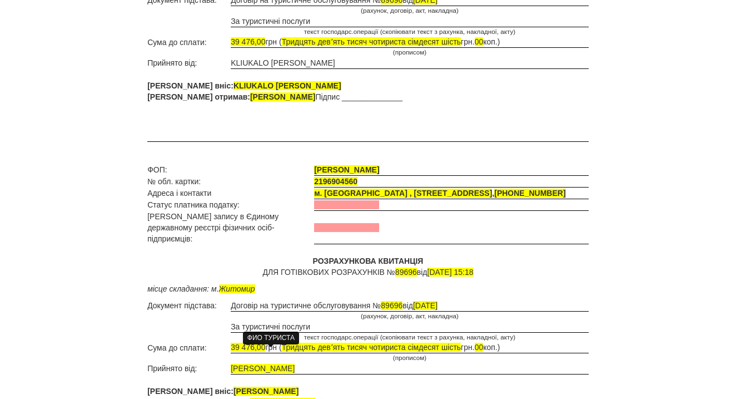
drag, startPoint x: 313, startPoint y: 351, endPoint x: 232, endPoint y: 350, distance: 80.6
click at [232, 363] on td "[PERSON_NAME]" at bounding box center [410, 369] width 358 height 12
click at [274, 386] on span "[PERSON_NAME]" at bounding box center [266, 390] width 65 height 9
drag, startPoint x: 281, startPoint y: 376, endPoint x: 198, endPoint y: 377, distance: 83.4
click at [234, 386] on span "[PERSON_NAME]" at bounding box center [266, 390] width 65 height 9
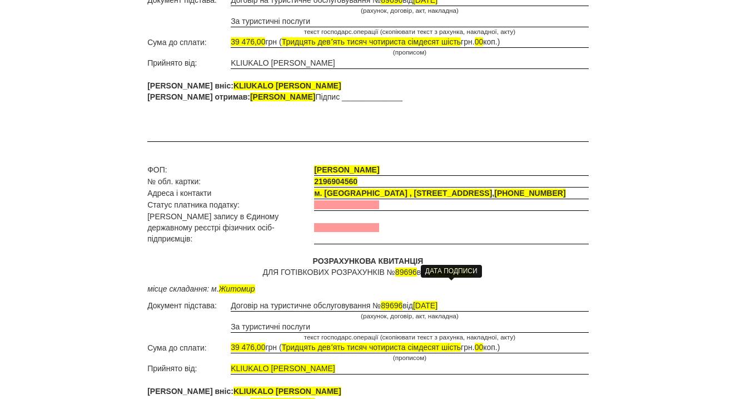
click at [438, 301] on span "[DATE]" at bounding box center [425, 305] width 24 height 9
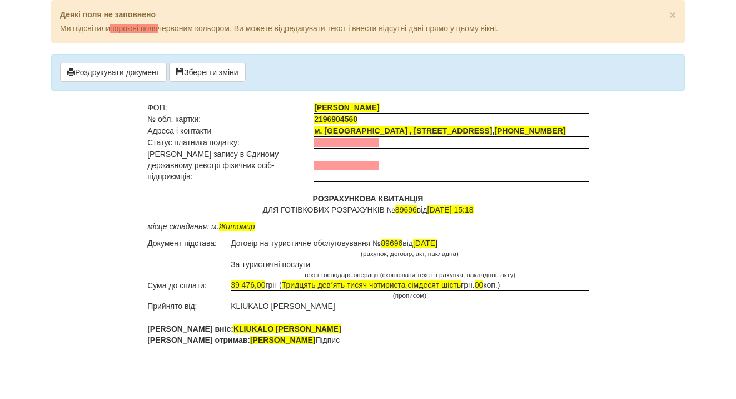
scroll to position [0, 0]
click at [130, 74] on button "Роздрукувати документ" at bounding box center [113, 72] width 107 height 19
click at [126, 78] on button "Роздрукувати документ" at bounding box center [113, 72] width 107 height 19
